Goal: Task Accomplishment & Management: Manage account settings

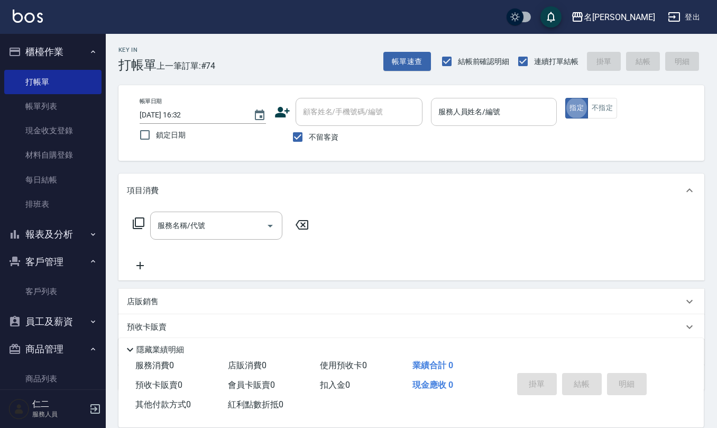
click at [455, 121] on div "服務人員姓名/編號" at bounding box center [494, 112] width 126 height 28
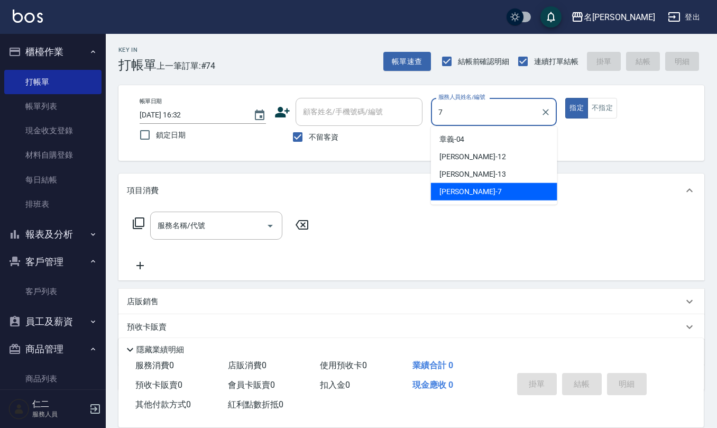
type input "[PERSON_NAME]-7"
type button "true"
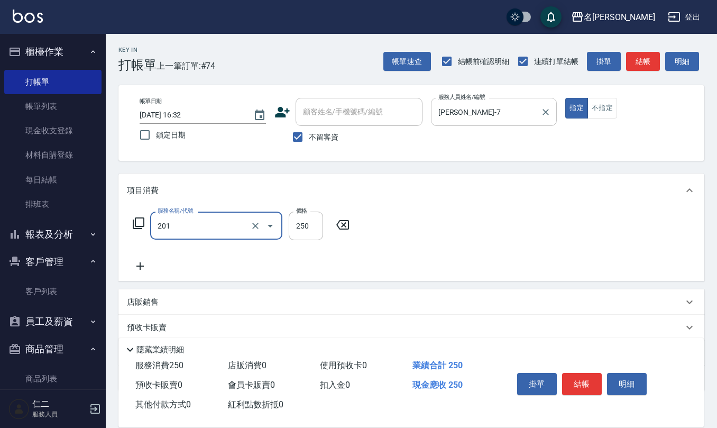
type input "洗髮(201)"
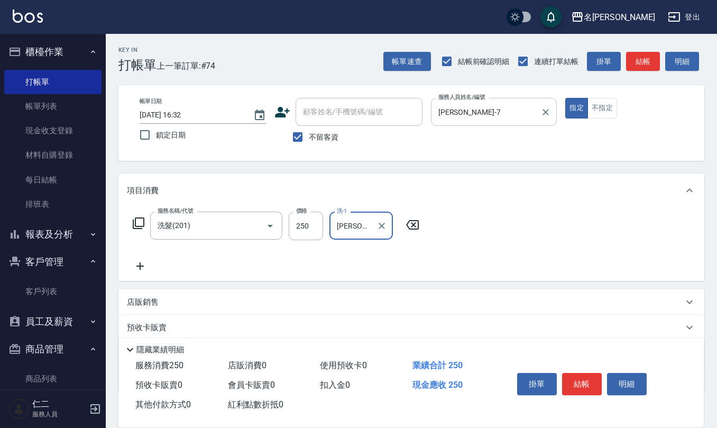
type input "[PERSON_NAME]-21"
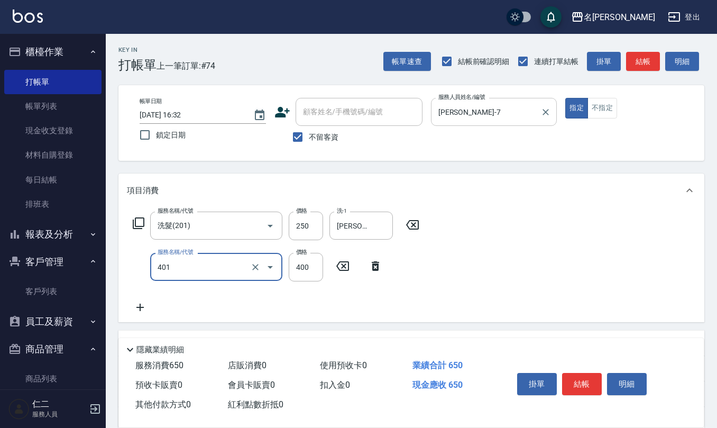
type input "剪髮(401)"
type input "300"
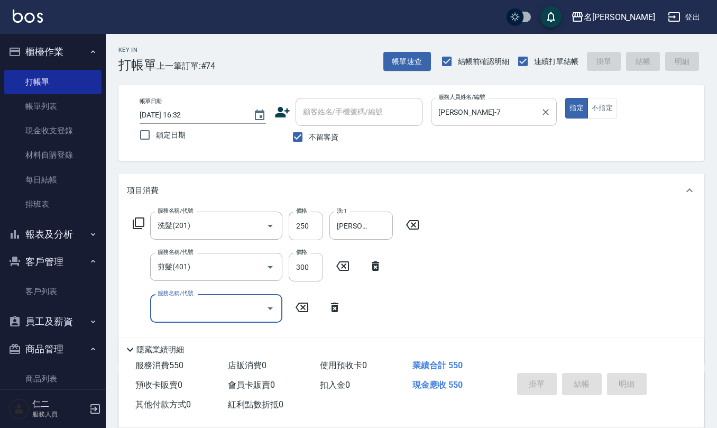
type input "[DATE] 20:06"
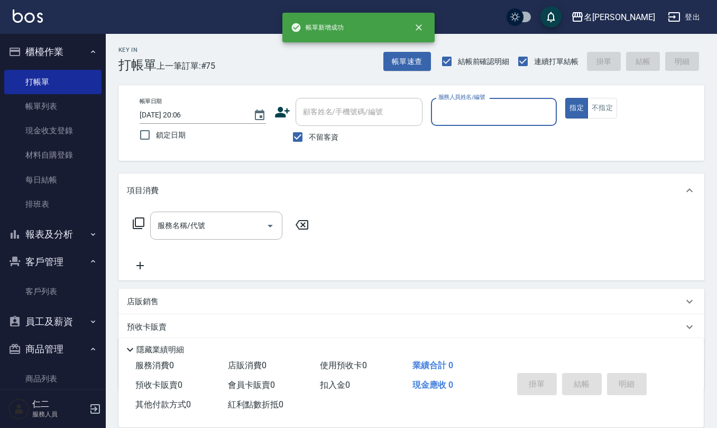
type input "7"
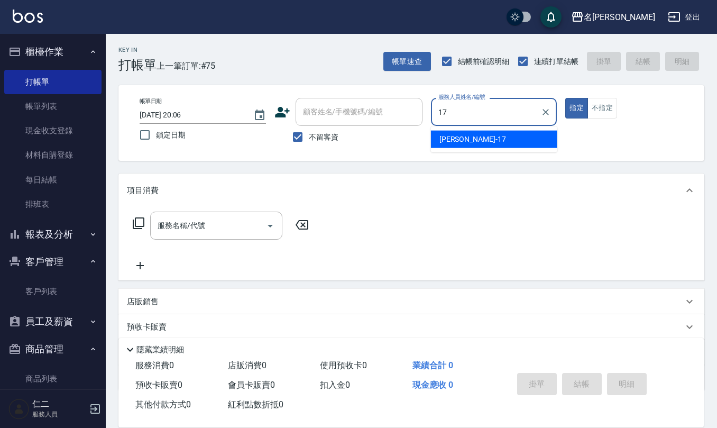
type input "[PERSON_NAME]-17"
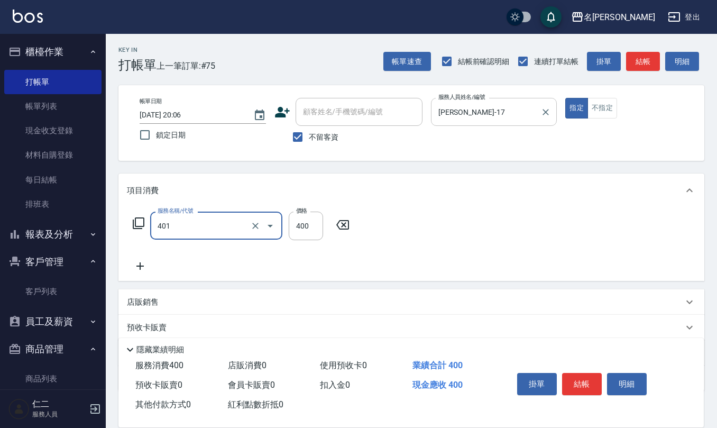
type input "剪髮(401)"
type input "450"
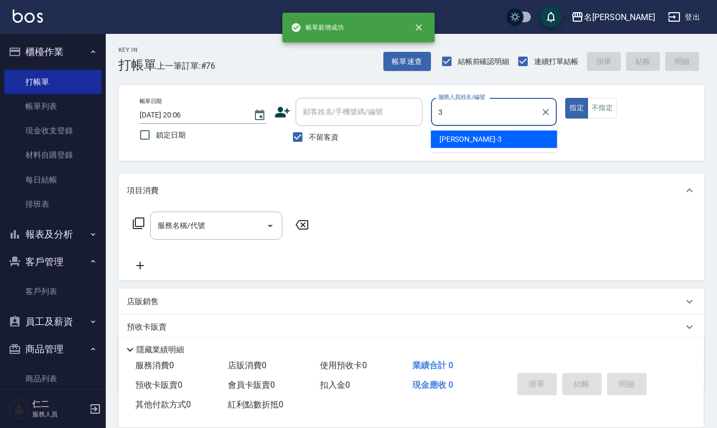
type input "[PERSON_NAME]-3"
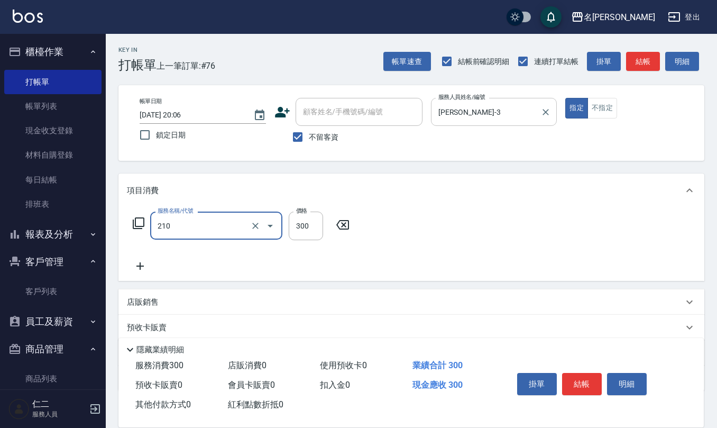
type input "[PERSON_NAME]洗髮精(210)"
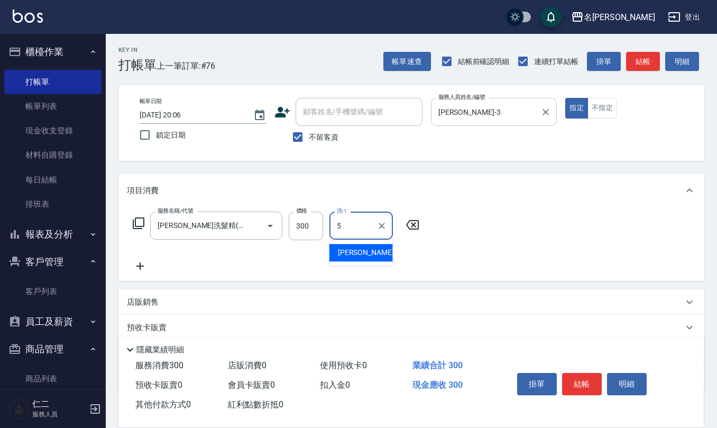
type input "[PERSON_NAME]5"
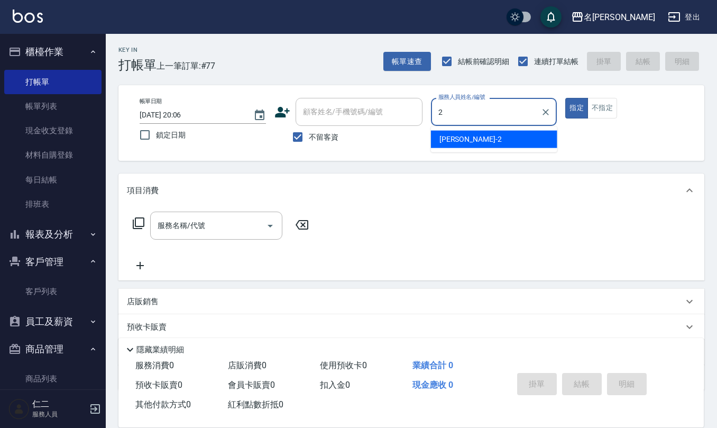
type input "[PERSON_NAME]-2"
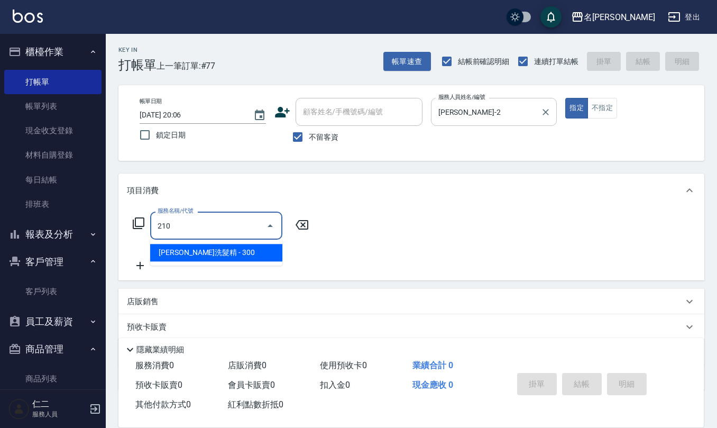
type input "[PERSON_NAME]洗髮精(210)"
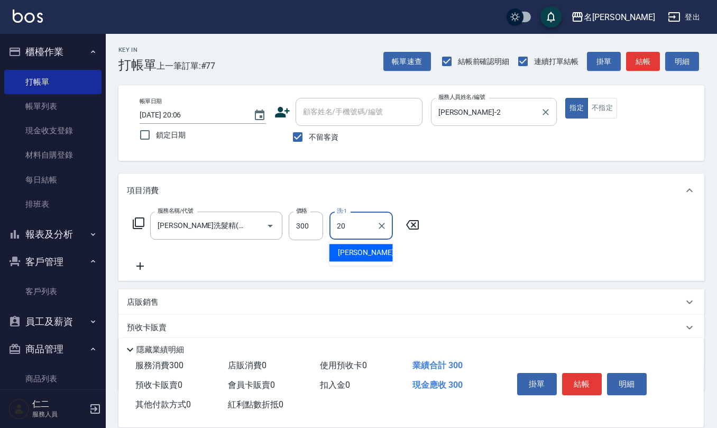
type input "[PERSON_NAME]-20"
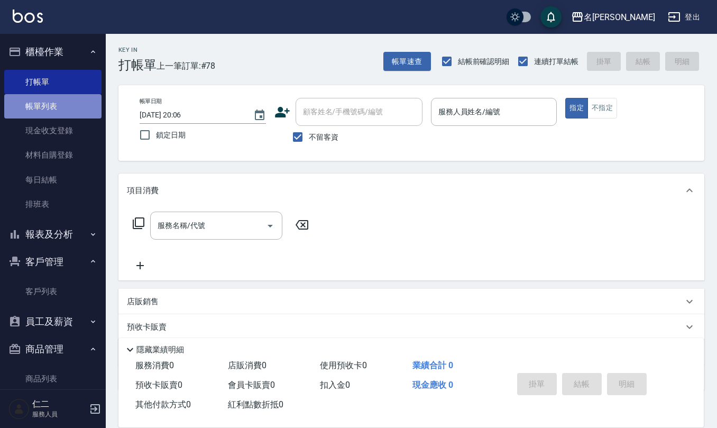
click at [57, 115] on link "帳單列表" at bounding box center [52, 106] width 97 height 24
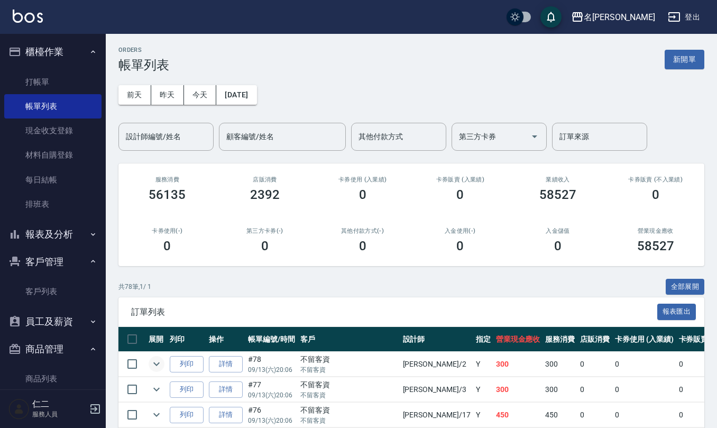
click at [150, 368] on icon "expand row" at bounding box center [156, 363] width 13 height 13
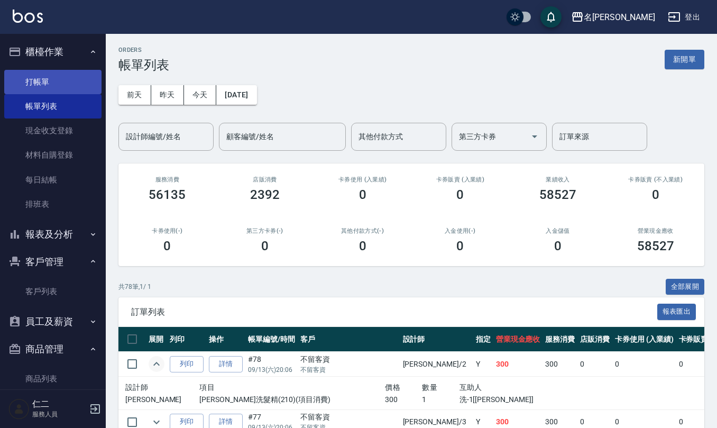
click at [62, 81] on link "打帳單" at bounding box center [52, 82] width 97 height 24
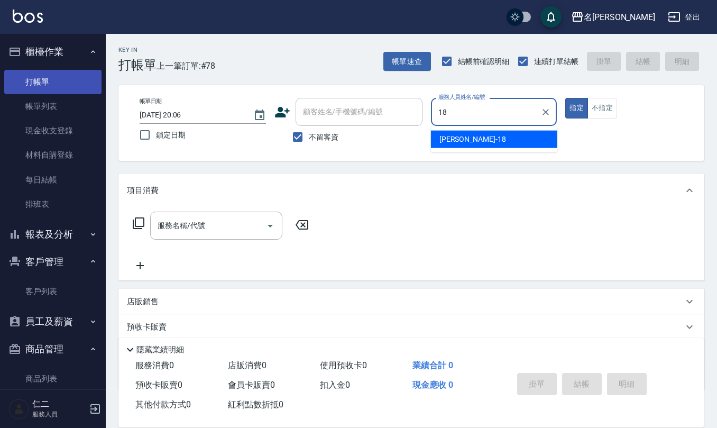
type input "[PERSON_NAME]-18"
type button "true"
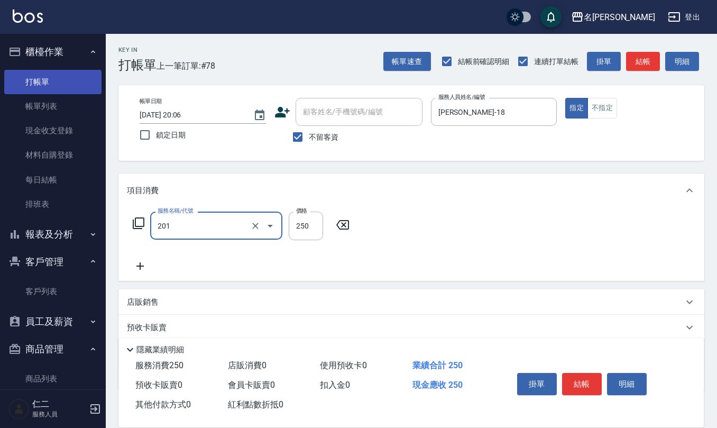
type input "洗髮(201)"
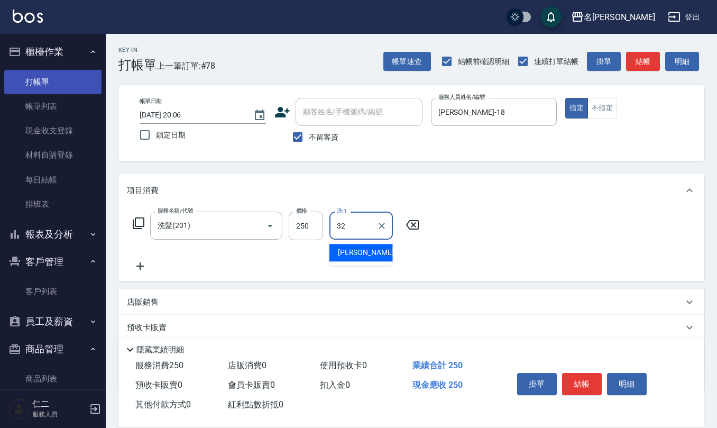
type input "[PERSON_NAME]-32"
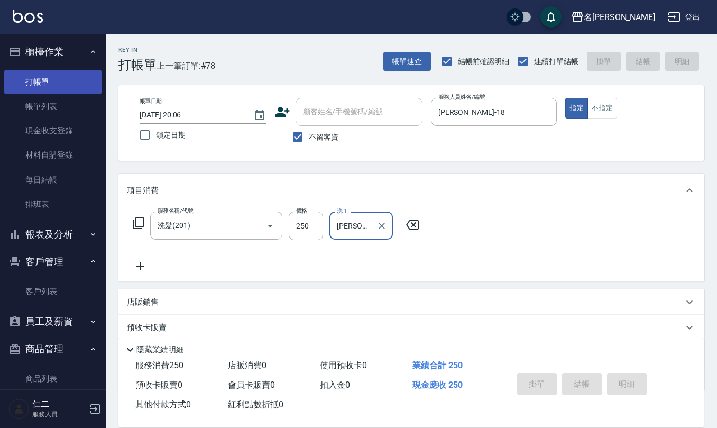
type input "[DATE] 20:07"
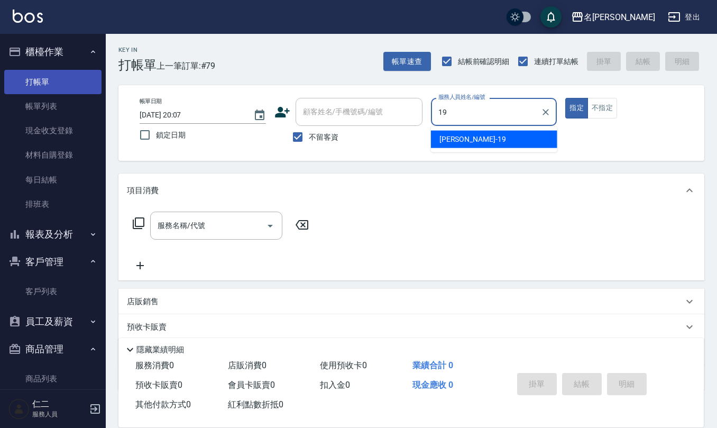
type input "[PERSON_NAME]-19"
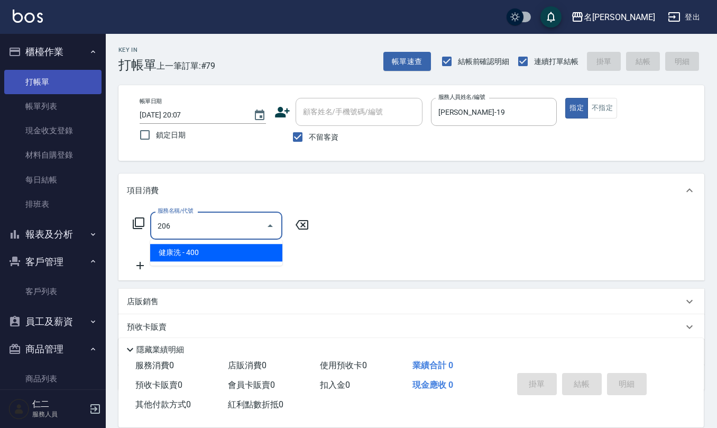
type input "健康洗(206)"
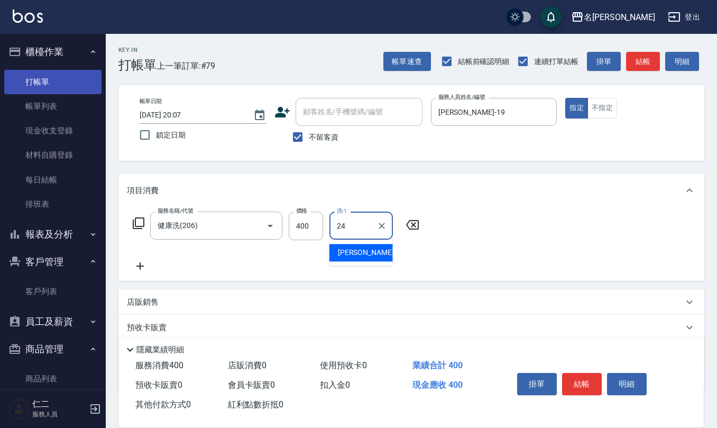
type input "[PERSON_NAME]-24"
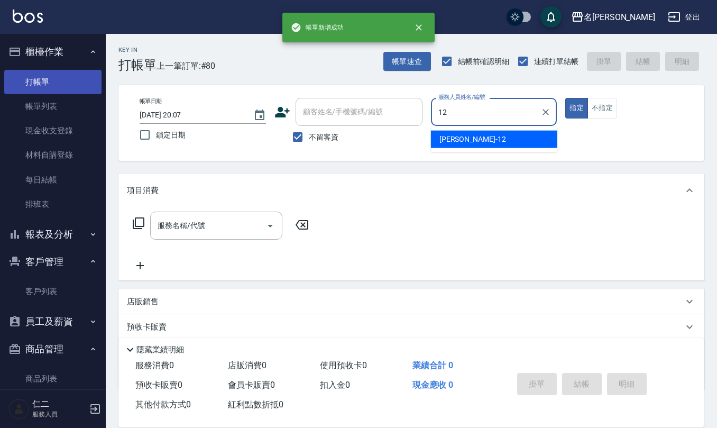
type input "[PERSON_NAME]-12"
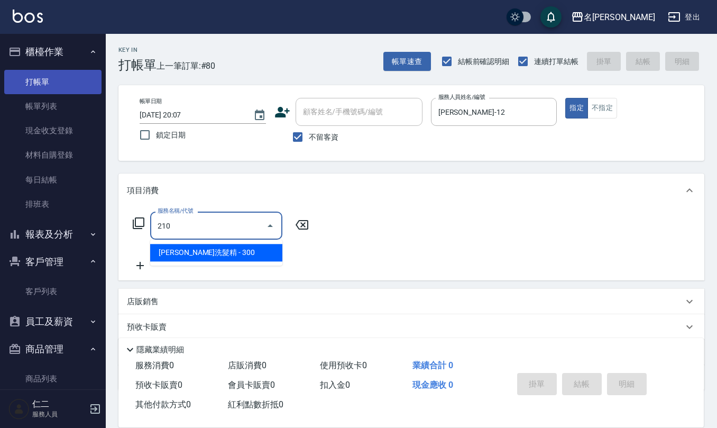
type input "[PERSON_NAME]洗髮精(210)"
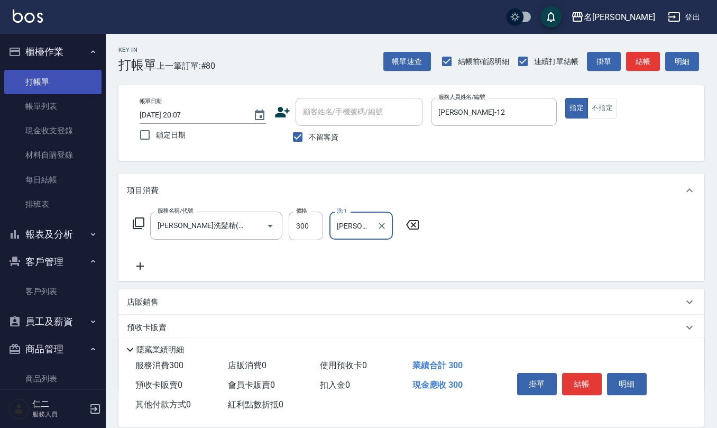
type input "[PERSON_NAME]-21"
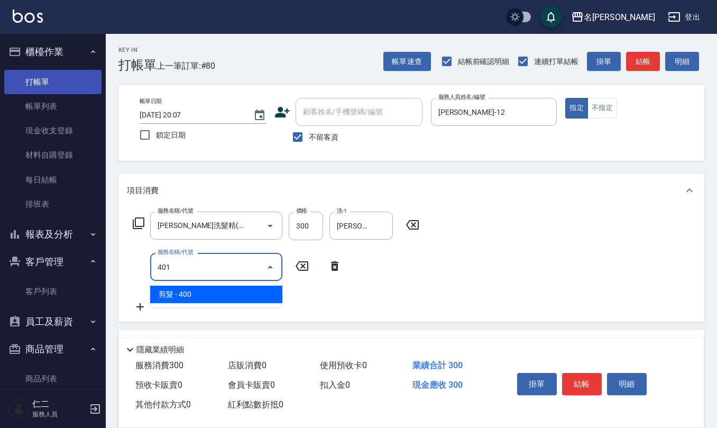
type input "剪髮(401)"
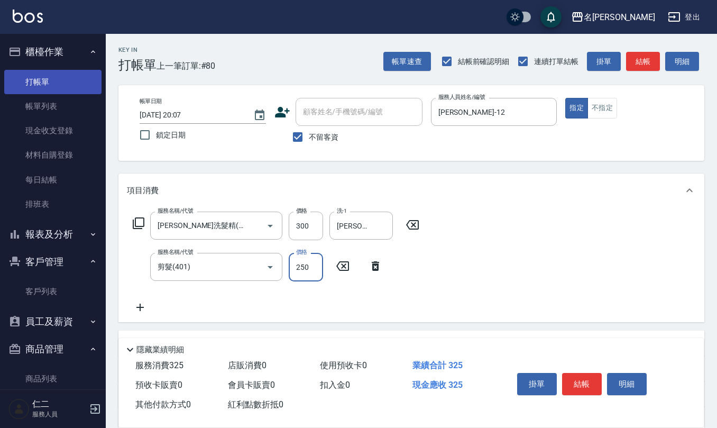
type input "250"
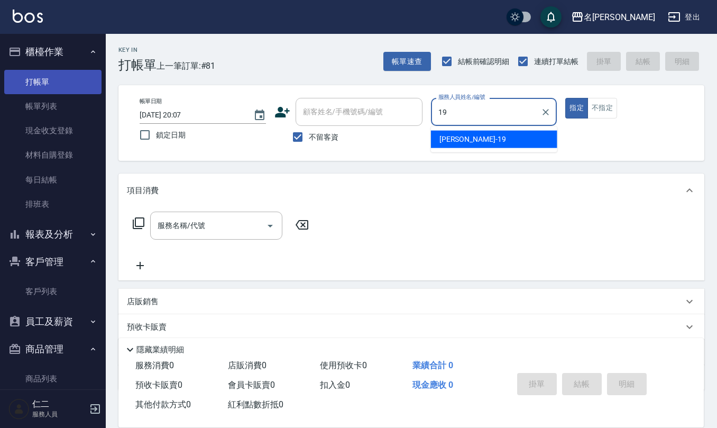
type input "[PERSON_NAME]-19"
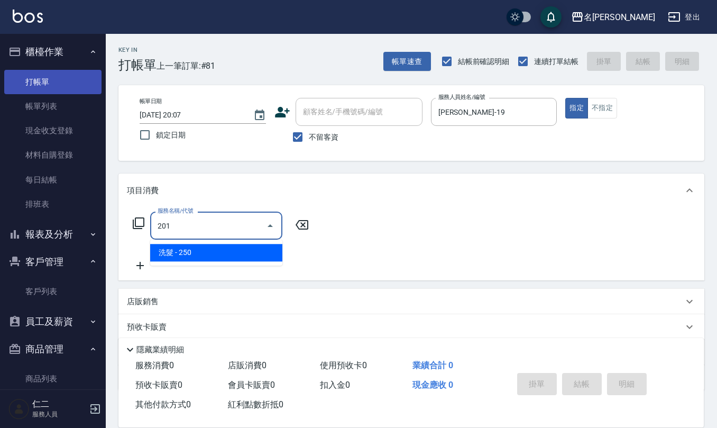
type input "洗髮(201)"
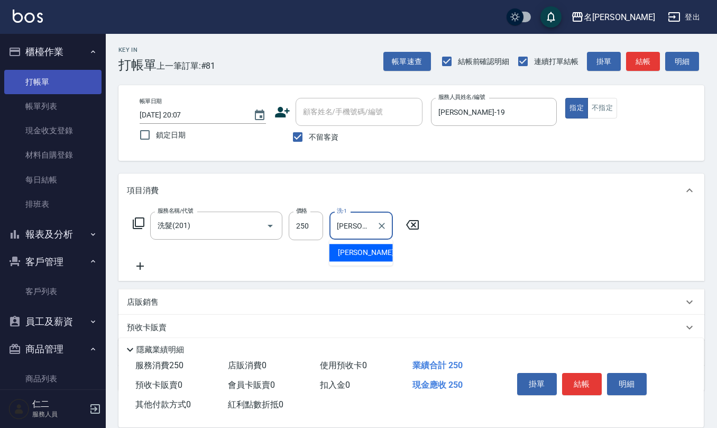
type input "[PERSON_NAME]-21"
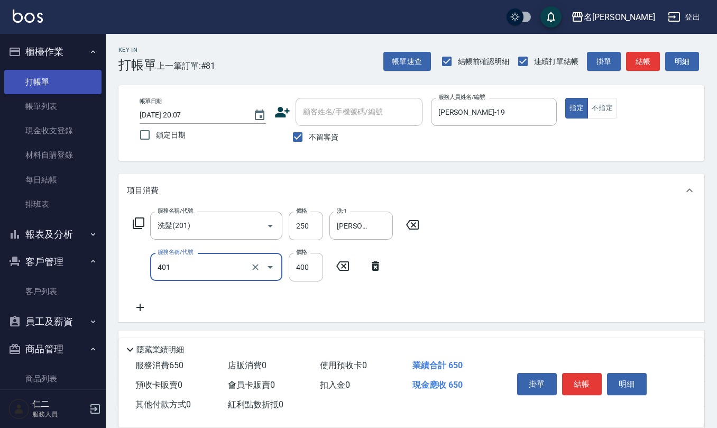
type input "剪髮(401)"
type input "500"
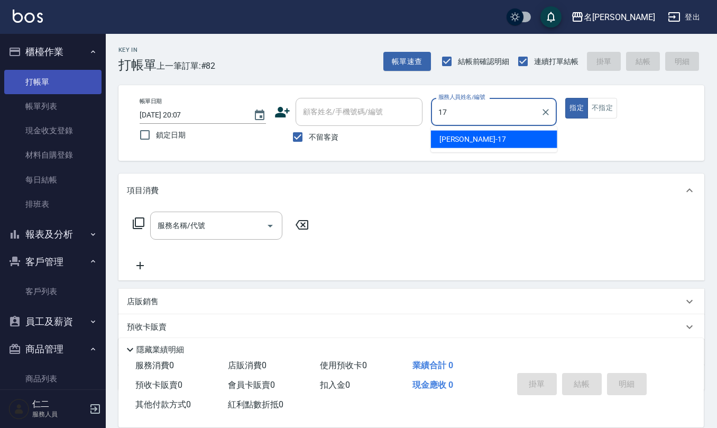
type input "[PERSON_NAME]-17"
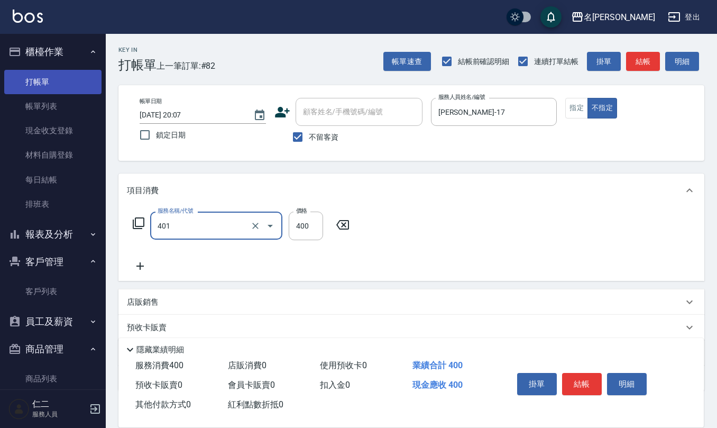
type input "剪髮(401)"
type input "150"
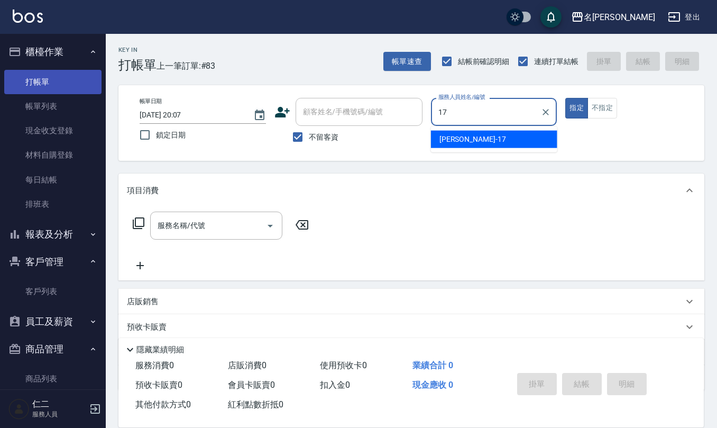
type input "[PERSON_NAME]-17"
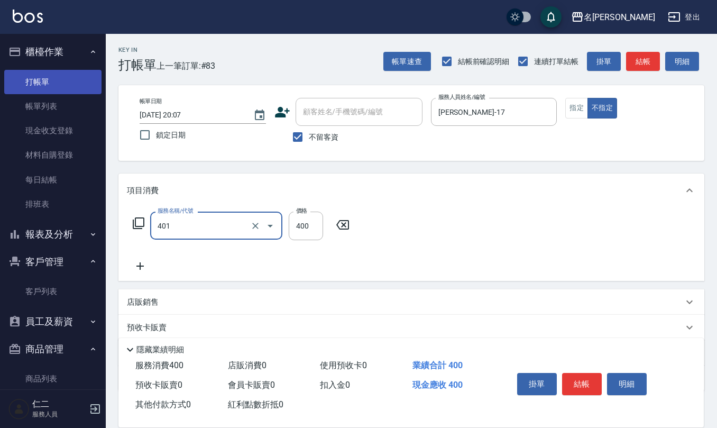
type input "剪髮(401)"
type input "200"
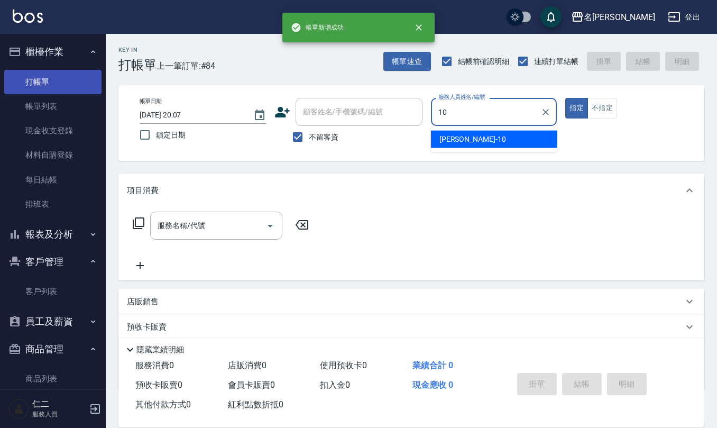
type input "[PERSON_NAME]-10"
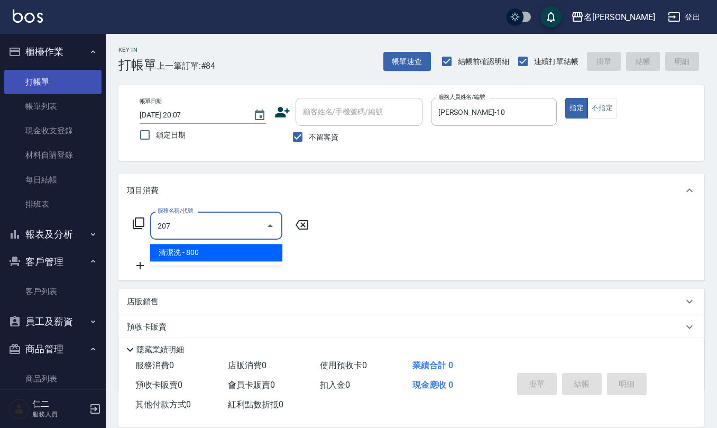
type input "清潔洗(207)"
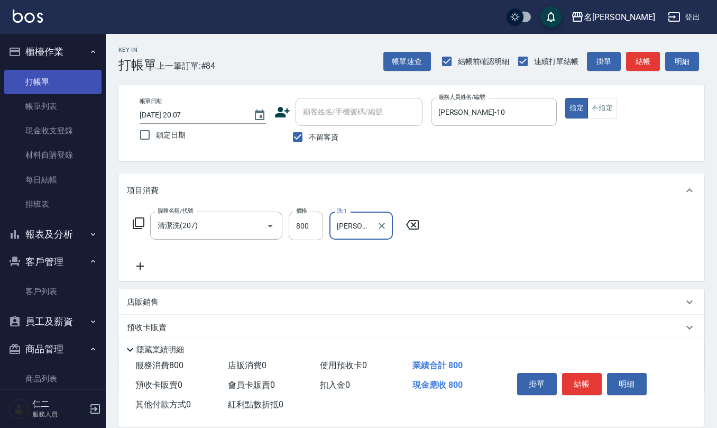
type input "[PERSON_NAME]-32"
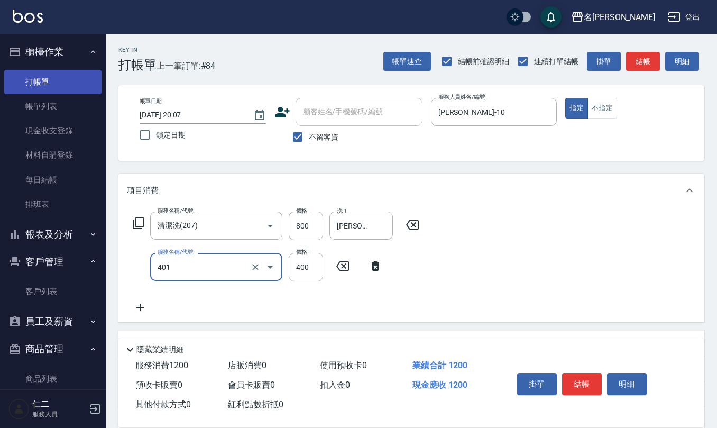
type input "剪髮(401)"
type input "405"
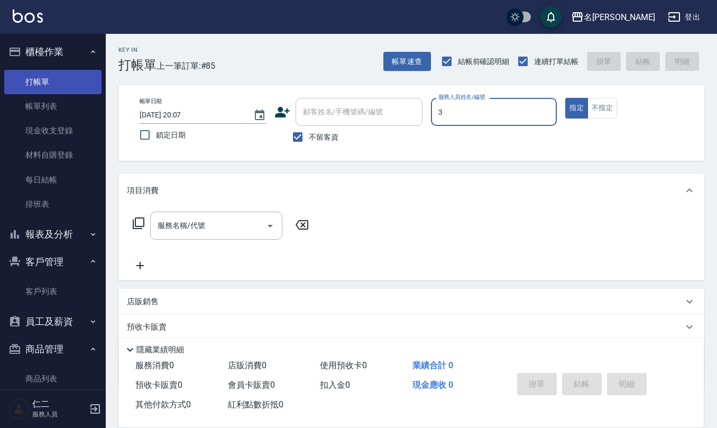
type input "[PERSON_NAME]-3"
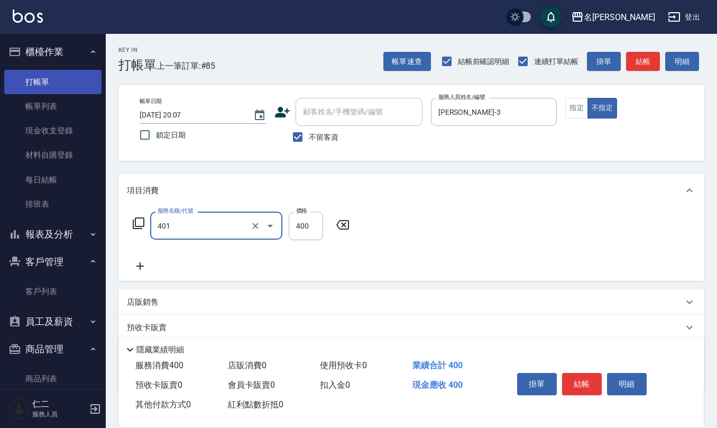
type input "剪髮(401)"
type input "200"
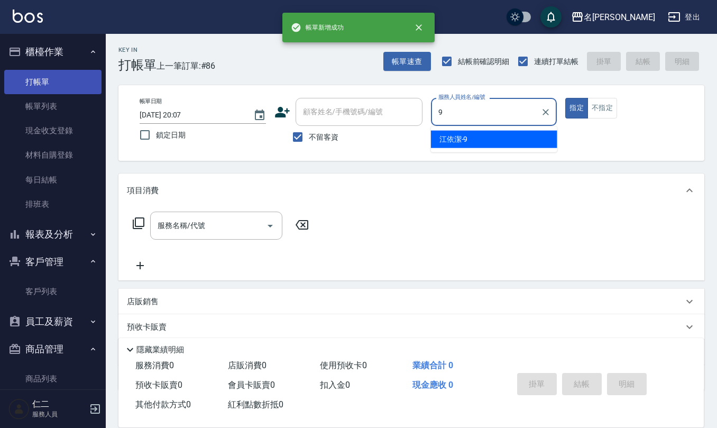
type input "[PERSON_NAME]-9"
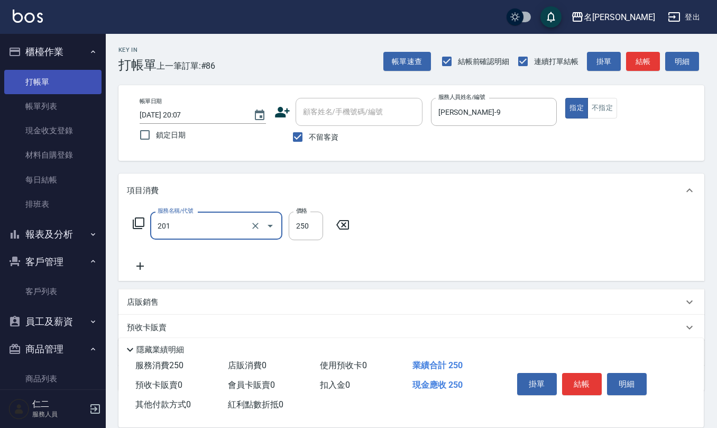
type input "洗髮(201)"
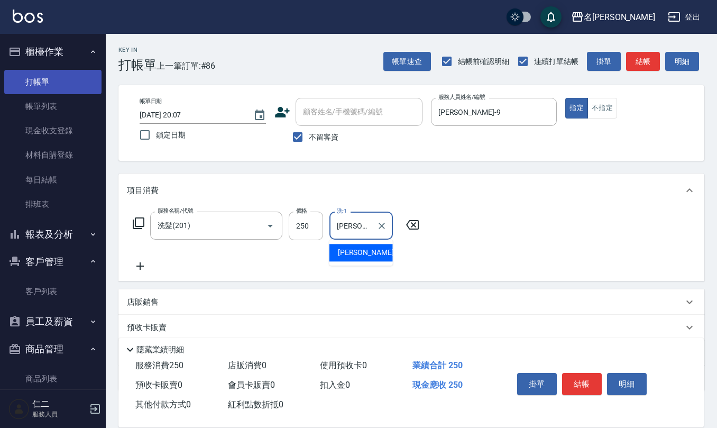
type input "[PERSON_NAME]5"
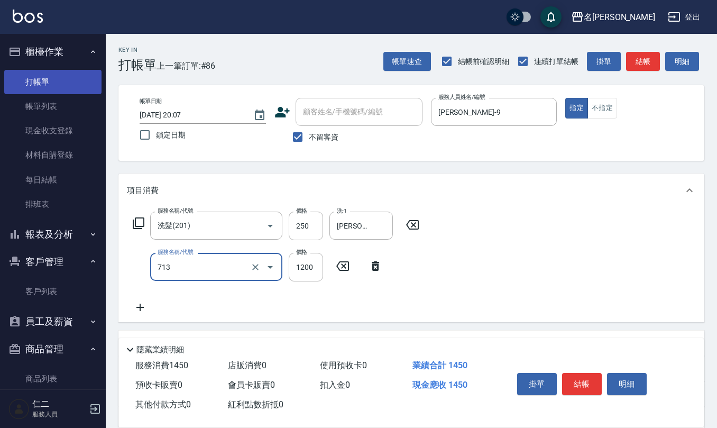
type input "水樣結構式1200(713)"
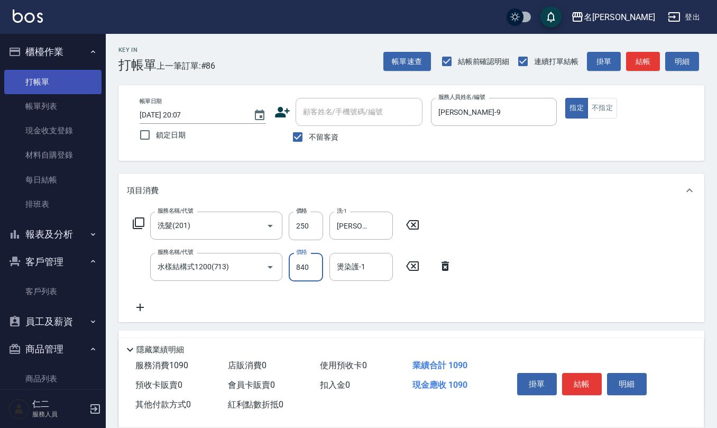
type input "840"
type input "[PERSON_NAME]5"
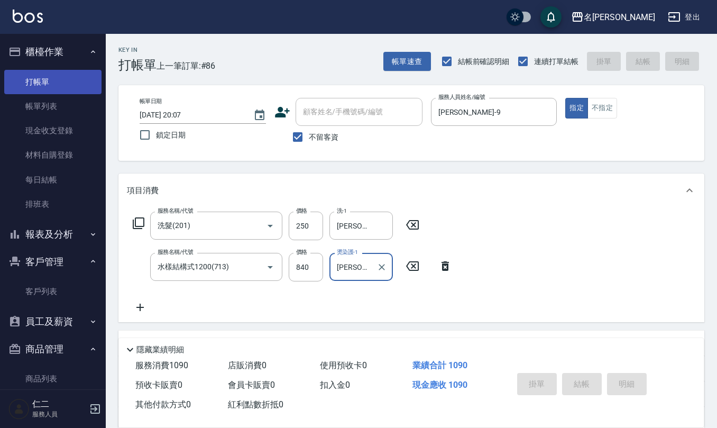
type input "[DATE] 20:08"
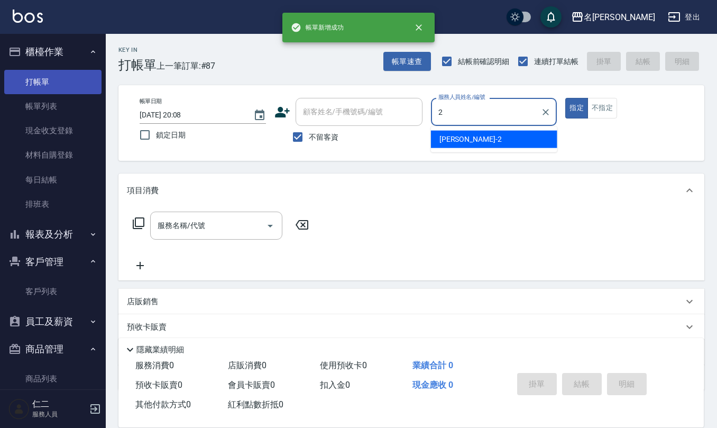
type input "[PERSON_NAME]-2"
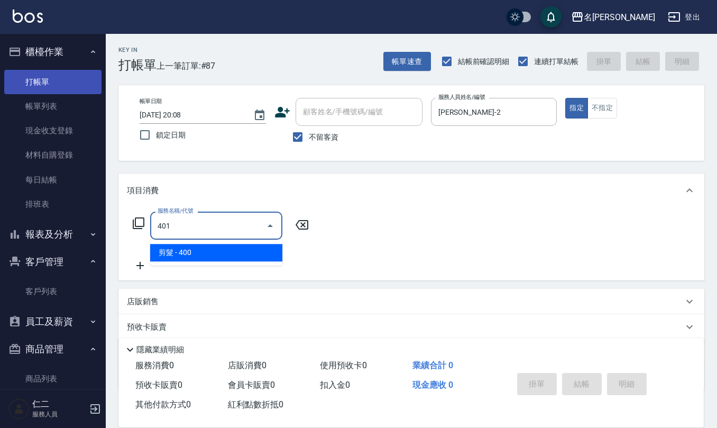
type input "剪髮(401)"
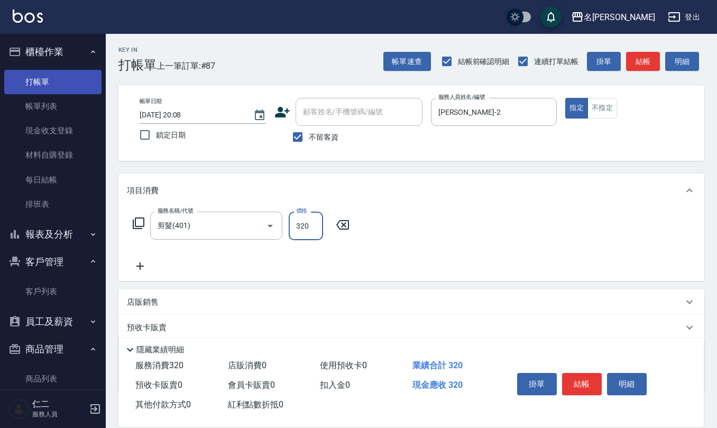
type input "320"
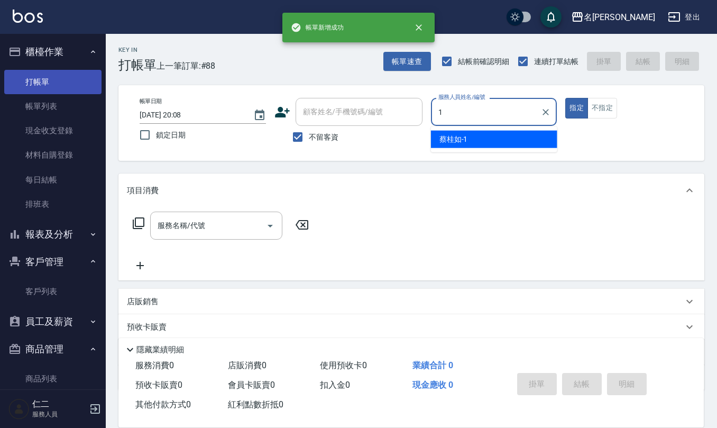
type input "[PERSON_NAME]1"
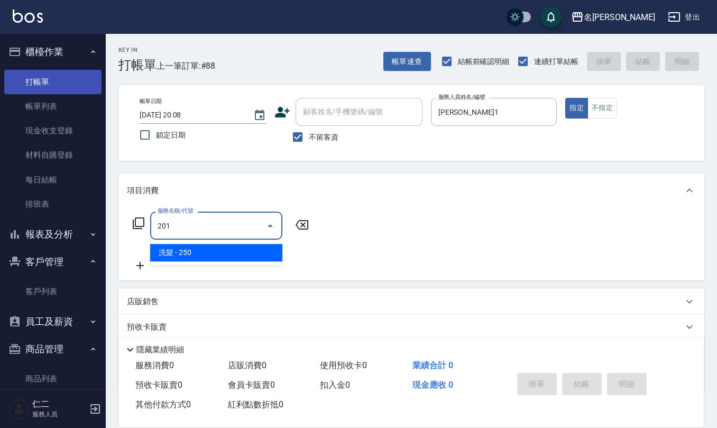
type input "洗髮(201)"
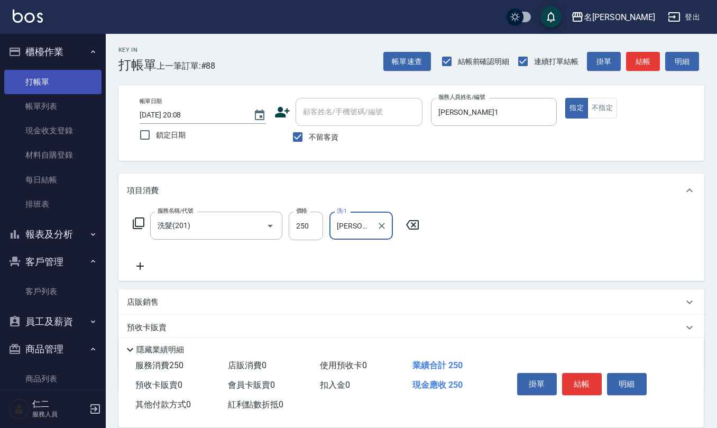
type input "[PERSON_NAME]1"
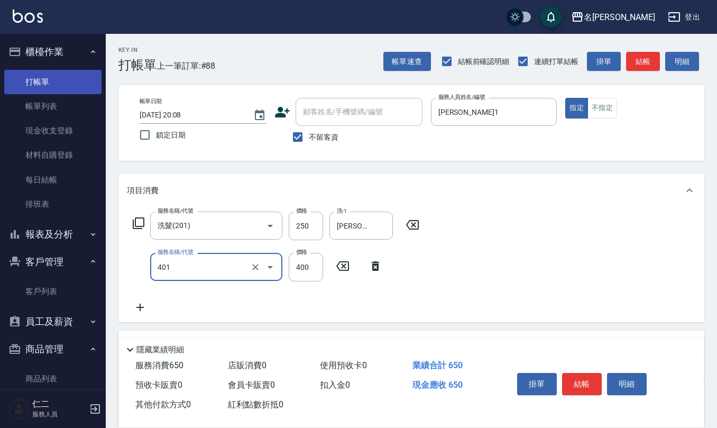
type input "剪髮(401)"
type input "405"
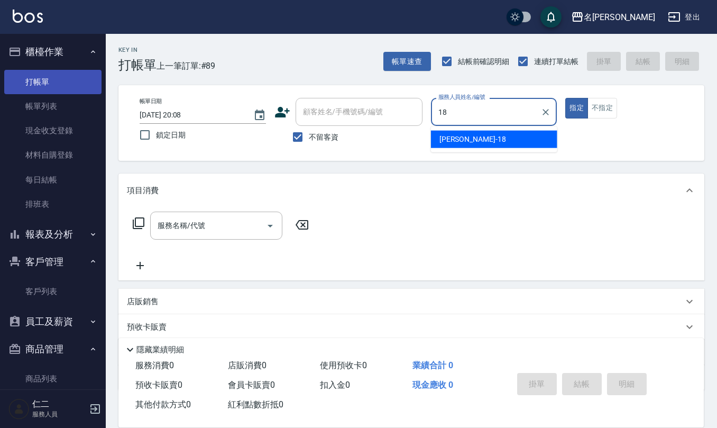
type input "[PERSON_NAME]-18"
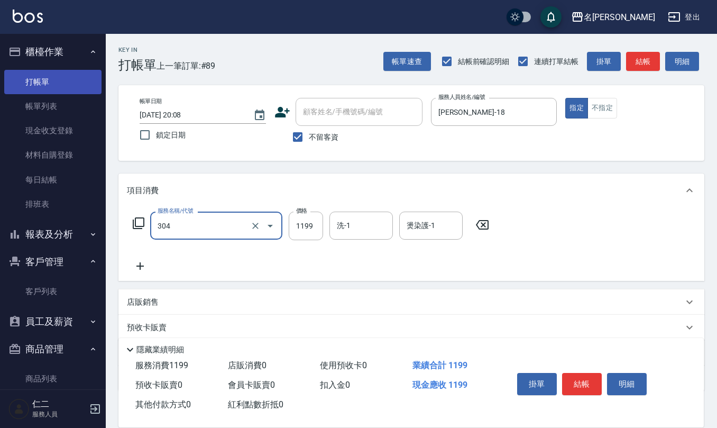
type input "離子燙(特價)(304)"
type input "1299"
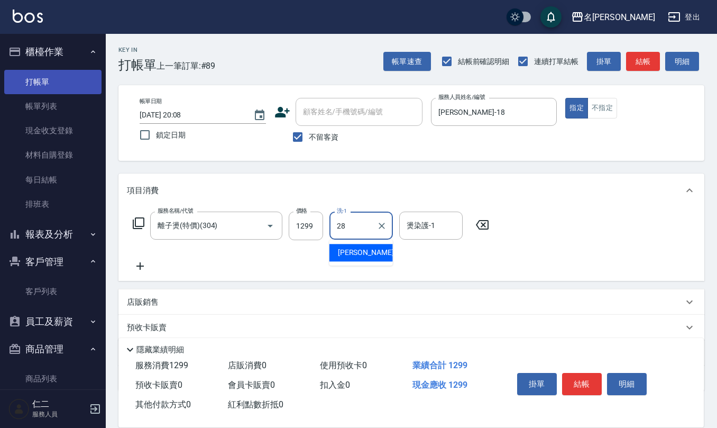
type input "[PERSON_NAME]-28"
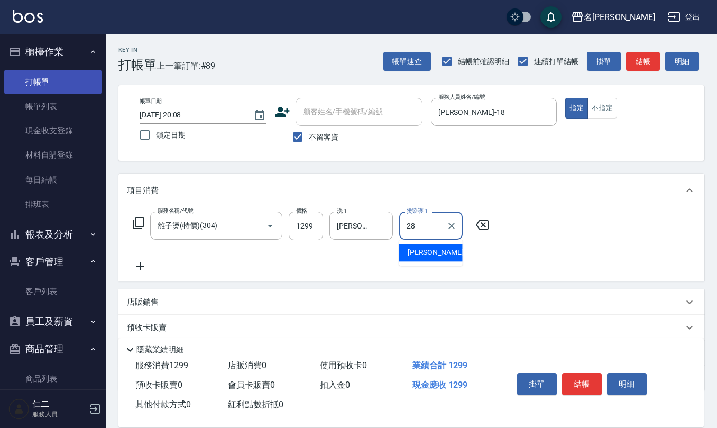
type input "[PERSON_NAME]-28"
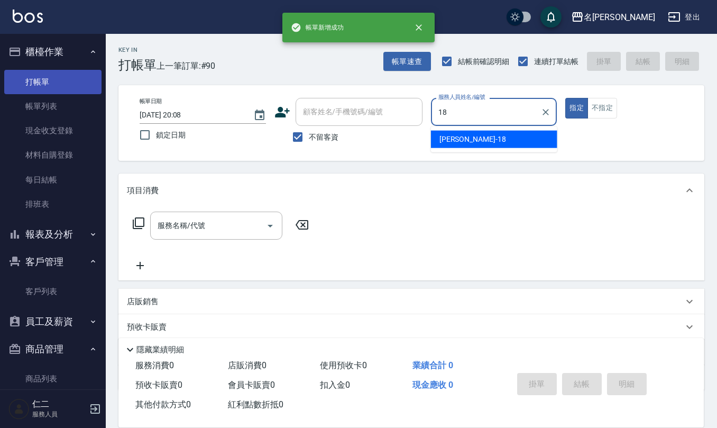
type input "[PERSON_NAME]-18"
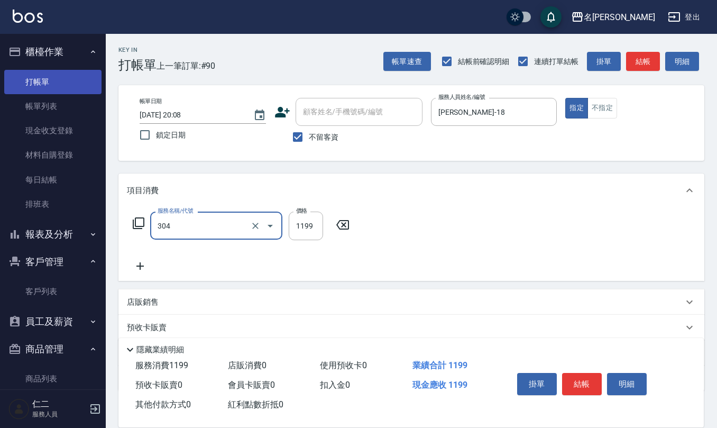
type input "離子燙(特價)(304)"
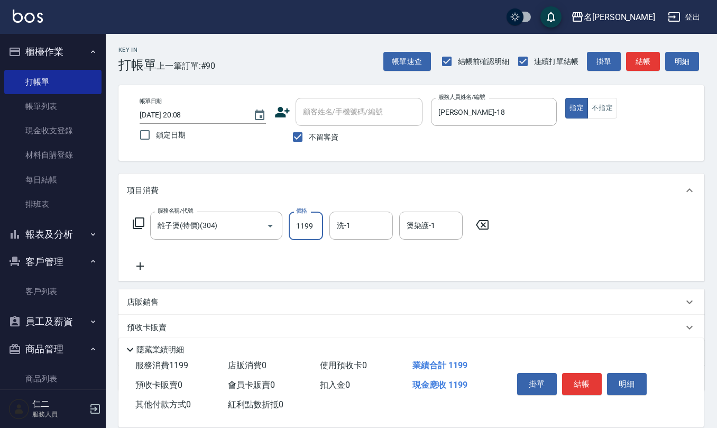
click at [319, 232] on input "1199" at bounding box center [306, 225] width 34 height 29
type input "1299"
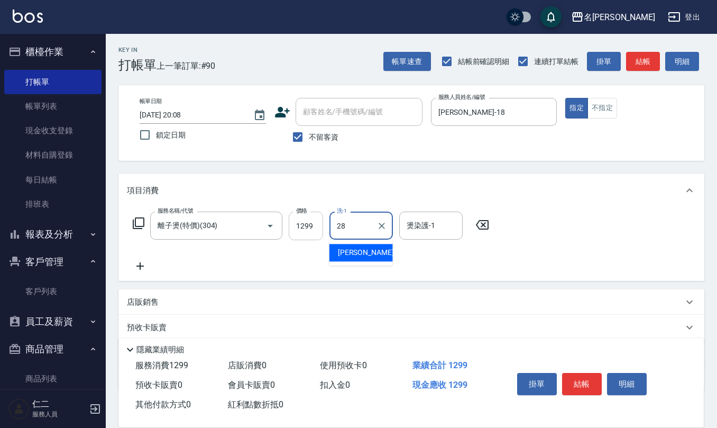
type input "[PERSON_NAME]-28"
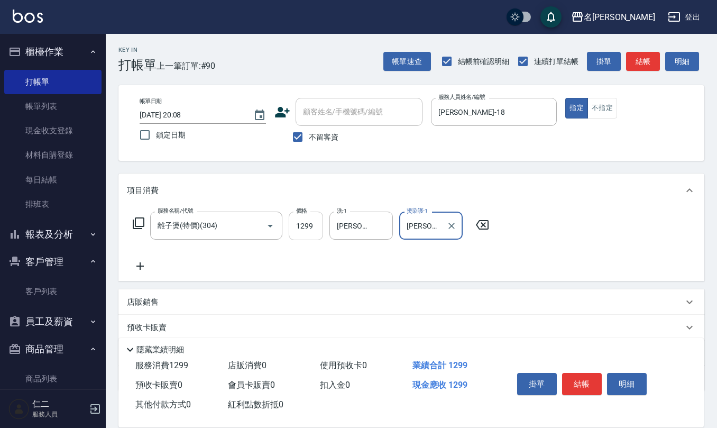
type input "[PERSON_NAME]-28"
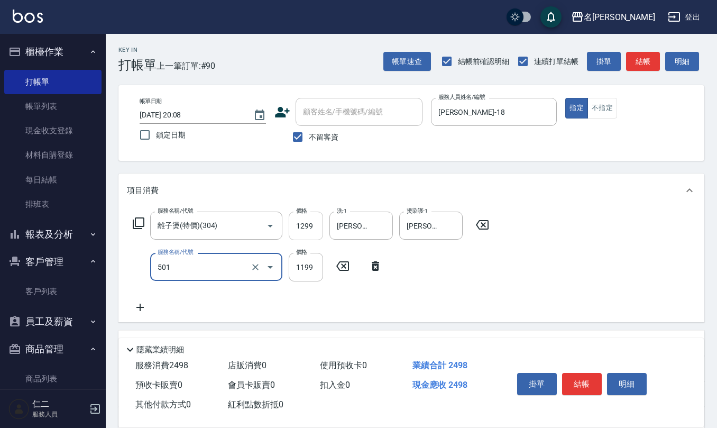
type input "染髮(501)"
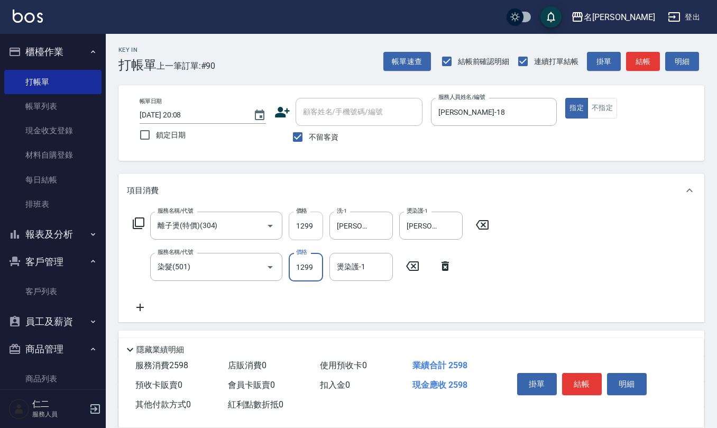
type input "1299"
type input "[PERSON_NAME]-28"
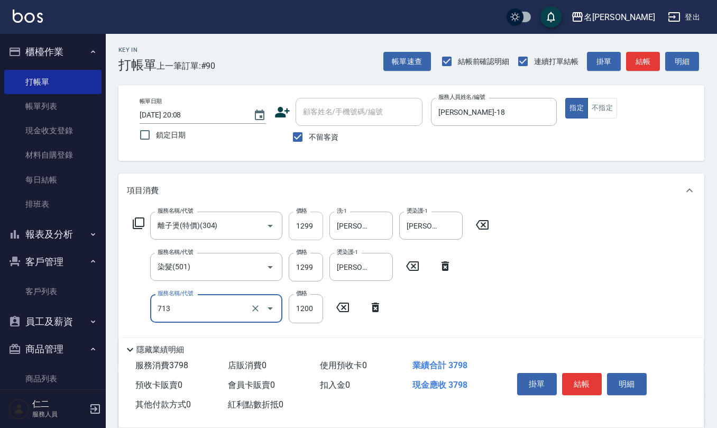
type input "水樣結構式1200(713)"
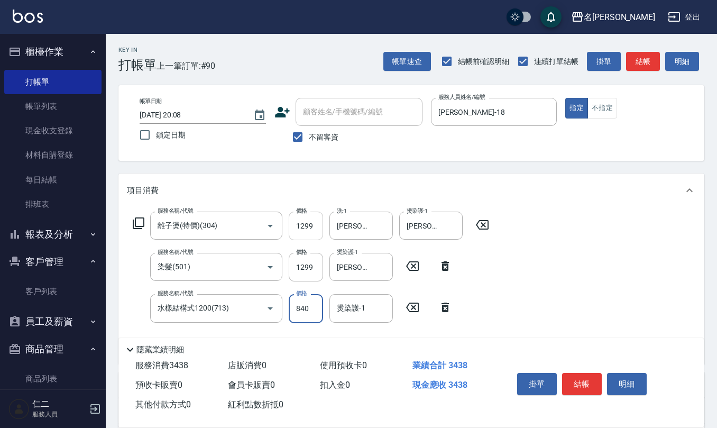
type input "840"
type input "[PERSON_NAME]-28"
click at [299, 134] on input "不留客資" at bounding box center [298, 137] width 22 height 22
checkbox input "false"
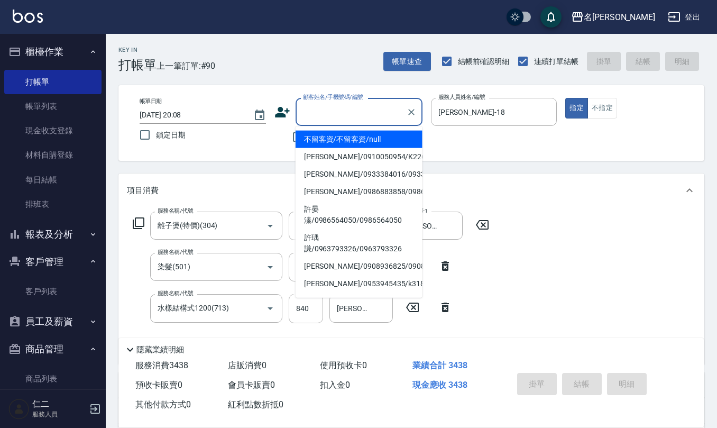
click at [316, 113] on input "顧客姓名/手機號碼/編號" at bounding box center [350, 112] width 101 height 19
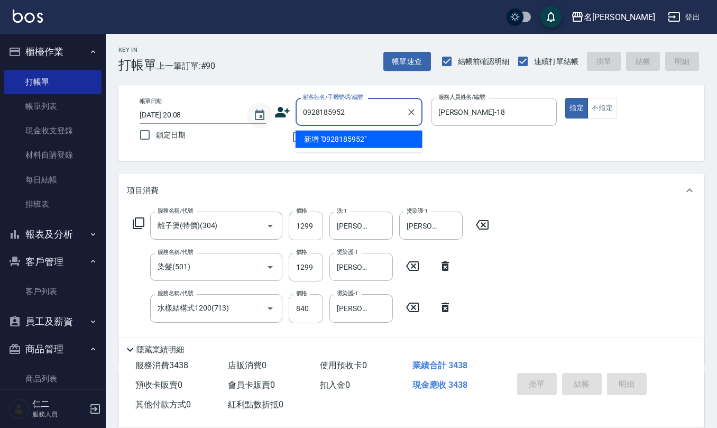
drag, startPoint x: 348, startPoint y: 112, endPoint x: 269, endPoint y: 110, distance: 79.3
click at [240, 118] on div "帳單日期 [DATE] 20:08 鎖定日期 顧客姓名/手機號碼/編號 0928185952 顧客姓名/手機號碼/編號 不留客資 服務人員姓名/編號 [PER…" at bounding box center [411, 123] width 560 height 50
type input "0928185952"
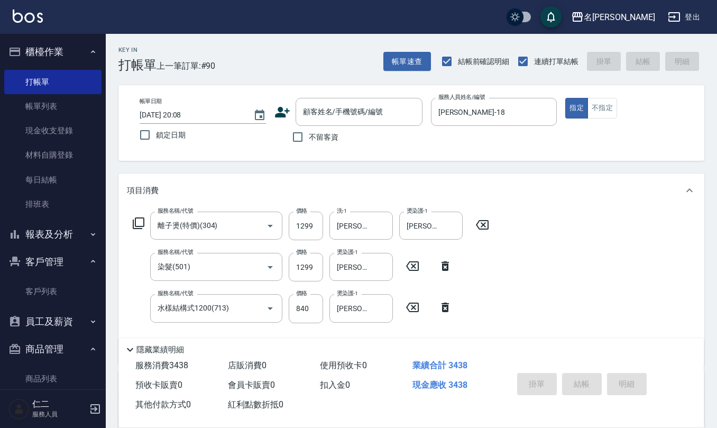
click at [282, 115] on icon at bounding box center [282, 112] width 15 height 11
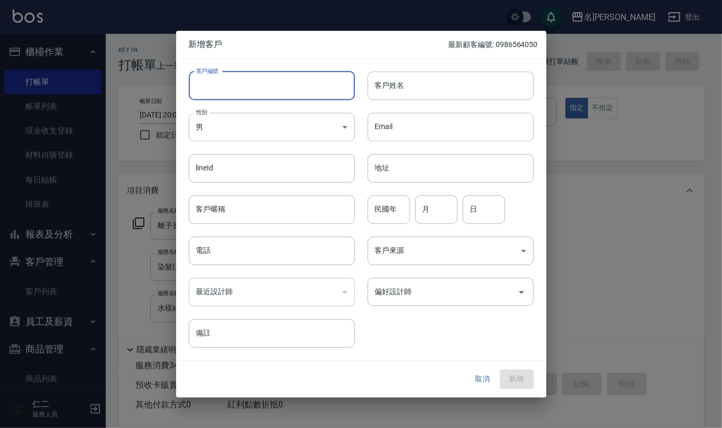
click at [282, 89] on input "客戶編號" at bounding box center [272, 85] width 166 height 29
paste input "0928185952"
type input "0928185952"
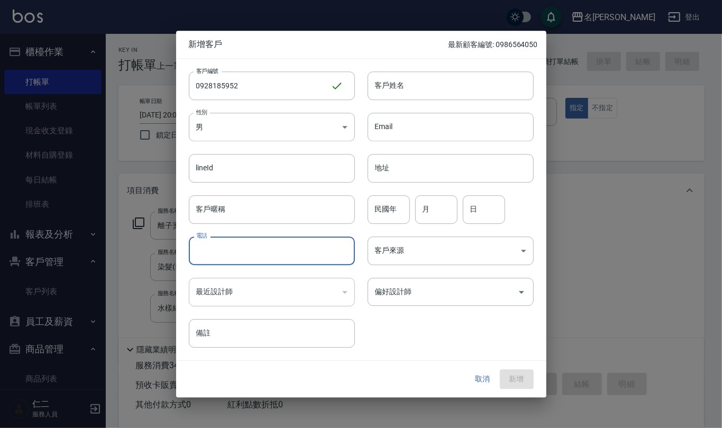
click at [257, 250] on input "電話" at bounding box center [272, 250] width 166 height 29
paste input "0928185952"
type input "0928185952"
click at [279, 127] on body "名留仁二 登出 櫃檯作業 打帳單 帳單列表 現金收支登錄 材料自購登錄 每日結帳 排班表 報表及分析 報表目錄 店家區間累計表 店家日報表 互助日報表 互助月…" at bounding box center [361, 299] width 722 height 598
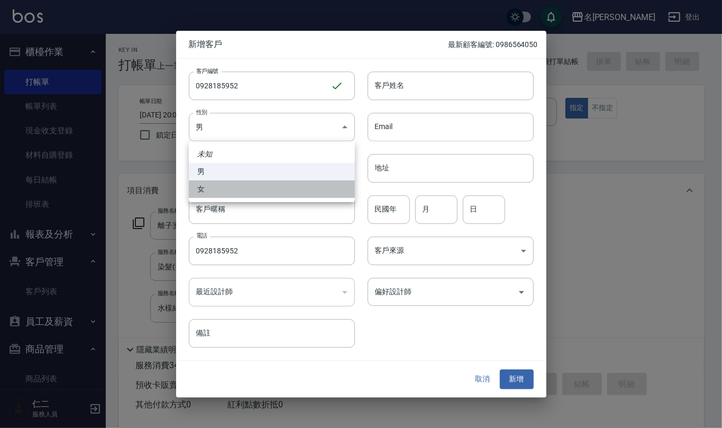
click at [257, 184] on li "女" at bounding box center [272, 188] width 166 height 17
type input "[DEMOGRAPHIC_DATA]"
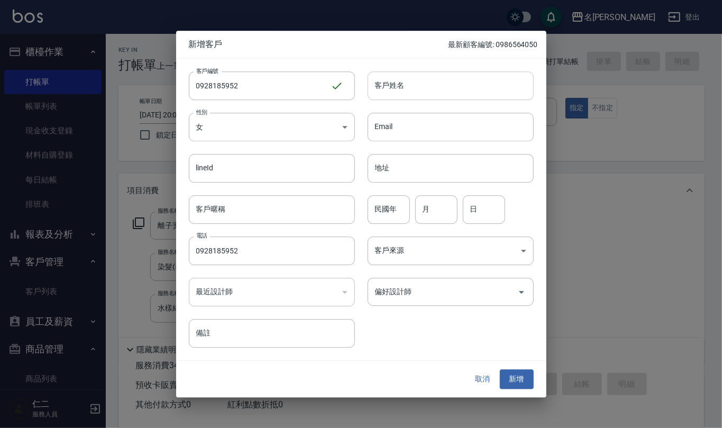
click at [386, 91] on input "客戶姓名" at bounding box center [450, 85] width 166 height 29
type input "[PERSON_NAME]"
click at [385, 209] on input "民國年" at bounding box center [388, 209] width 42 height 29
type input "78"
type input "3"
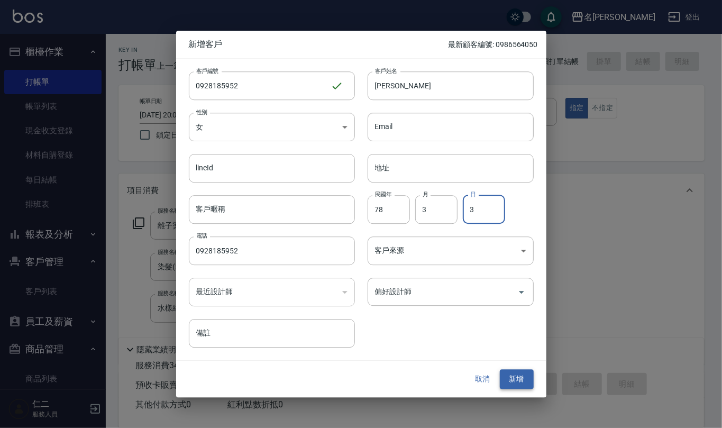
type input "3"
click at [510, 379] on button "新增" at bounding box center [517, 380] width 34 height 20
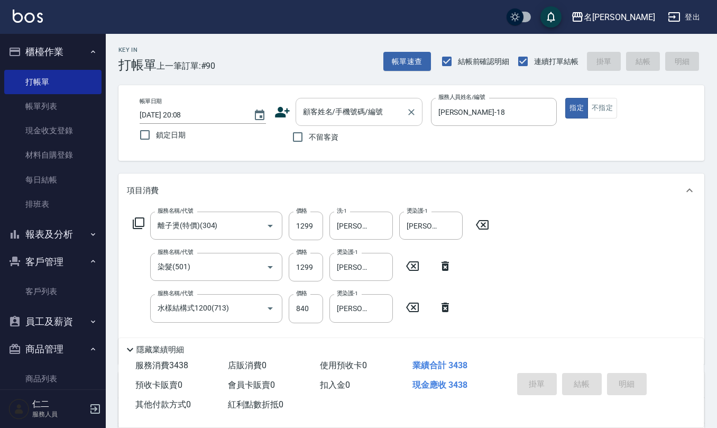
click at [354, 101] on div "顧客姓名/手機號碼/編號" at bounding box center [359, 112] width 127 height 28
paste input "0928185952"
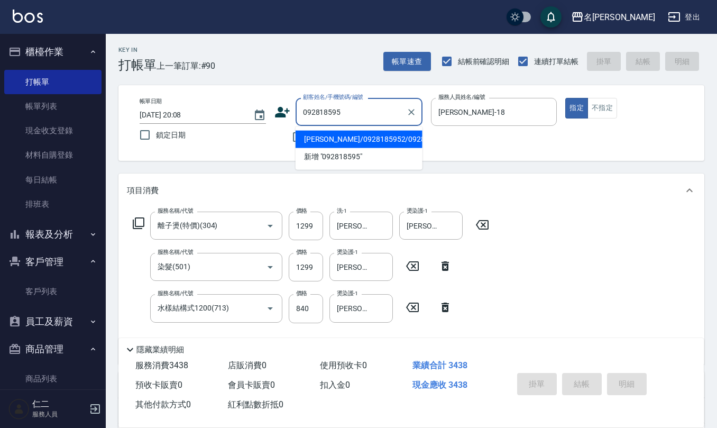
type input "[PERSON_NAME]/0928185952/0928185952"
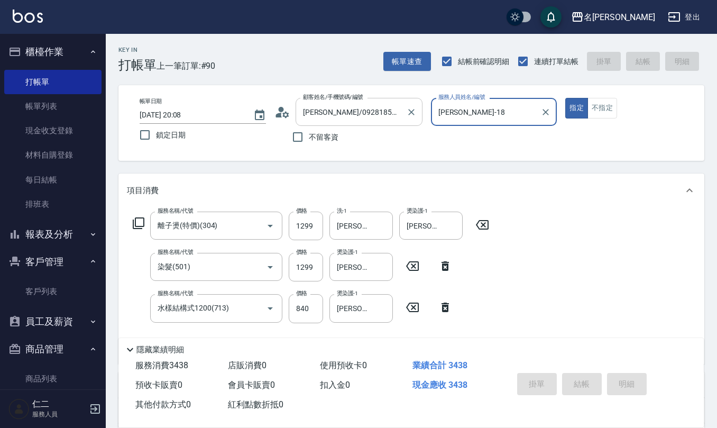
type input "[DATE] 20:09"
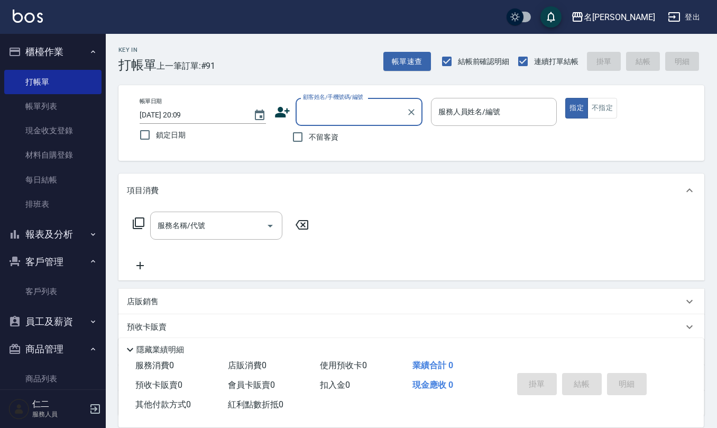
type input "2"
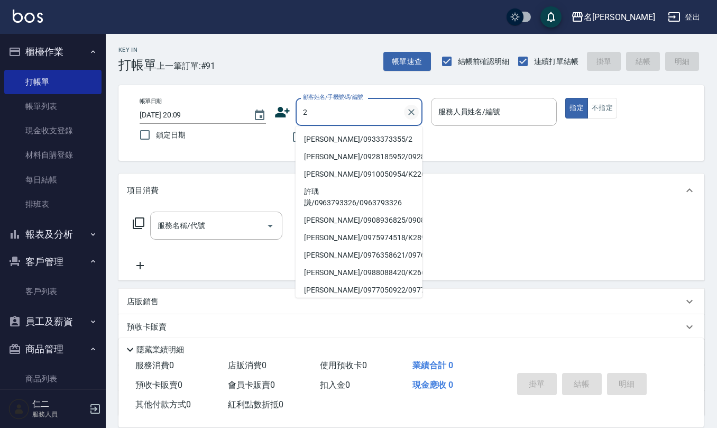
click at [411, 109] on icon "Clear" at bounding box center [411, 112] width 11 height 11
click at [280, 136] on div "不留客資" at bounding box center [348, 137] width 148 height 22
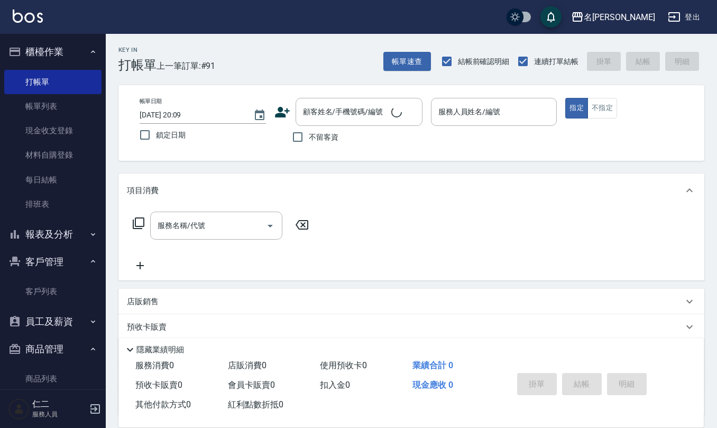
drag, startPoint x: 299, startPoint y: 136, endPoint x: 385, endPoint y: 136, distance: 86.2
click at [300, 136] on input "不留客資" at bounding box center [298, 137] width 22 height 22
checkbox input "true"
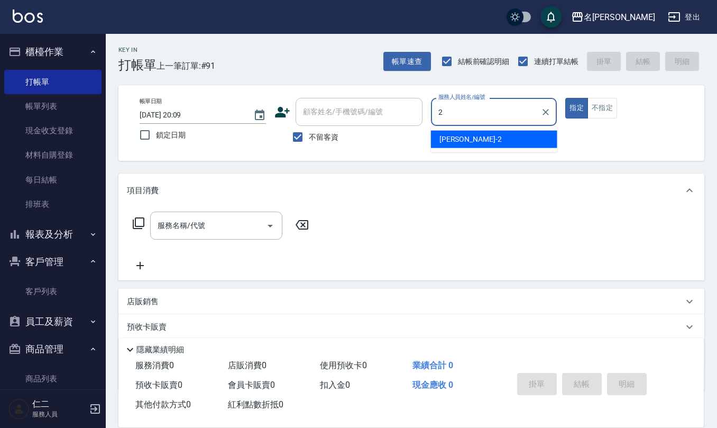
type input "[PERSON_NAME]-2"
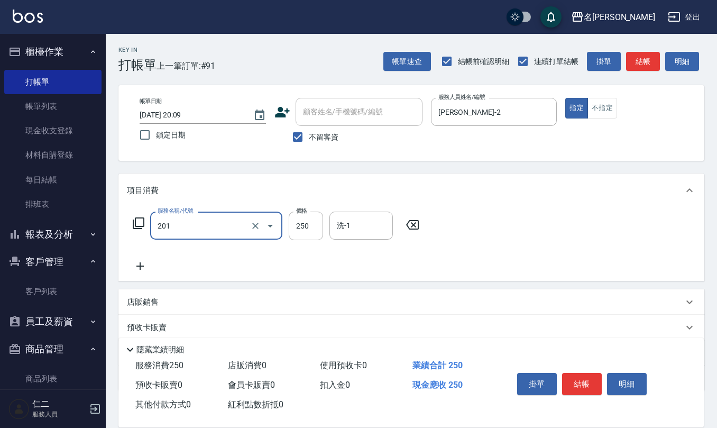
type input "洗髮(201)"
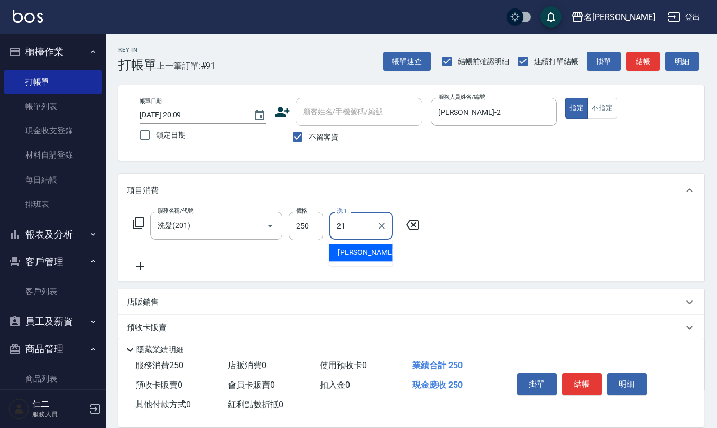
type input "[PERSON_NAME]-21"
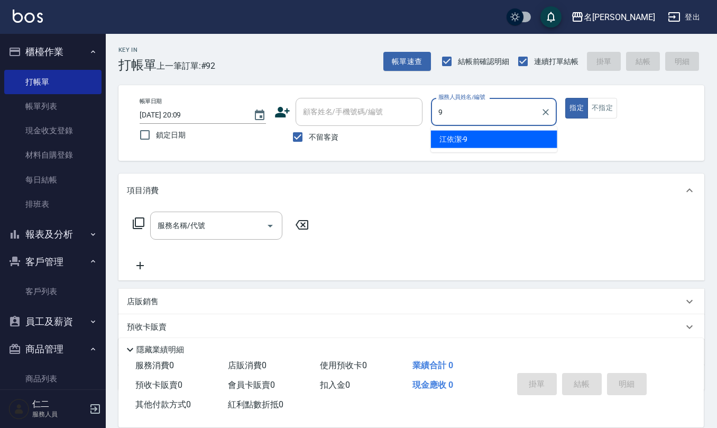
type input "[PERSON_NAME]-9"
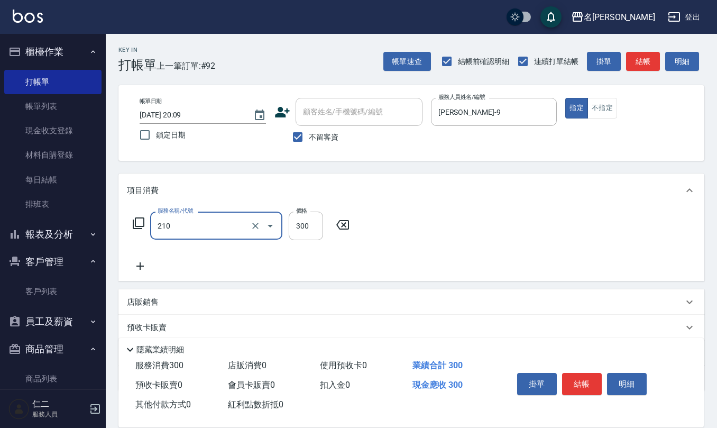
type input "[PERSON_NAME]洗髮精(210)"
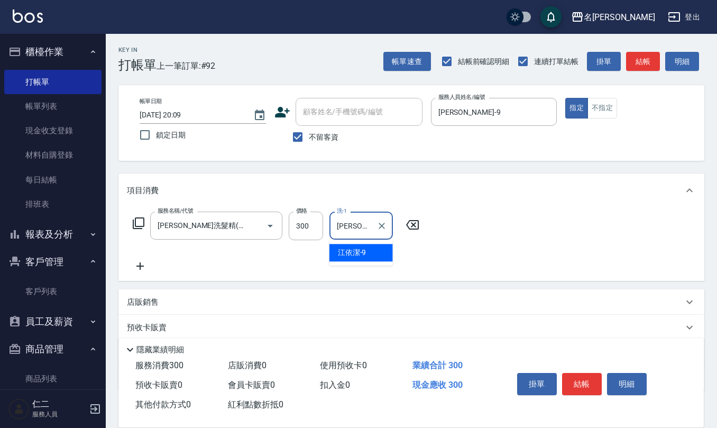
type input "[PERSON_NAME]-9"
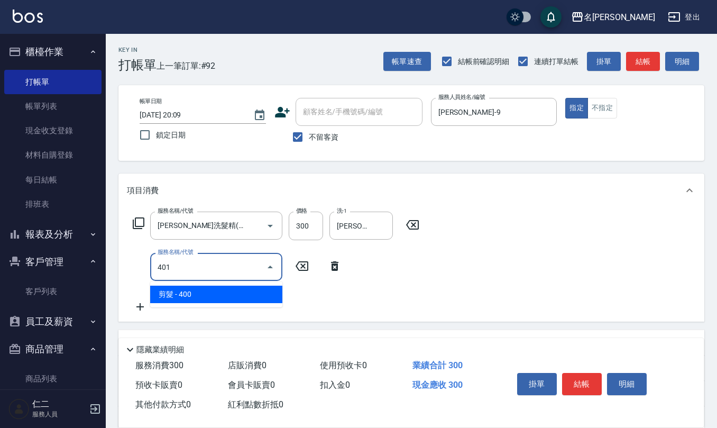
type input "剪髮(401)"
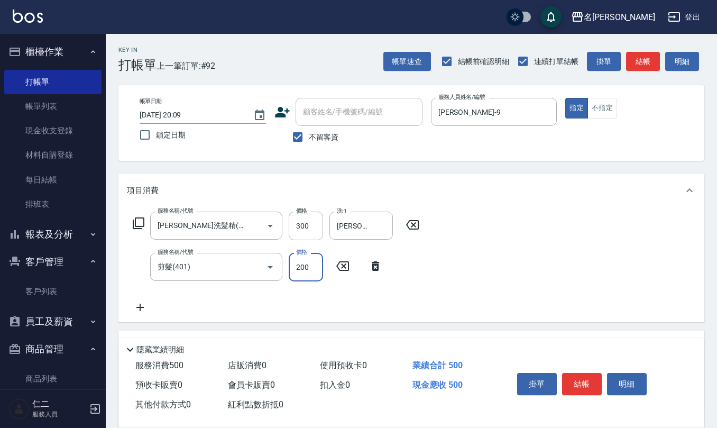
type input "200"
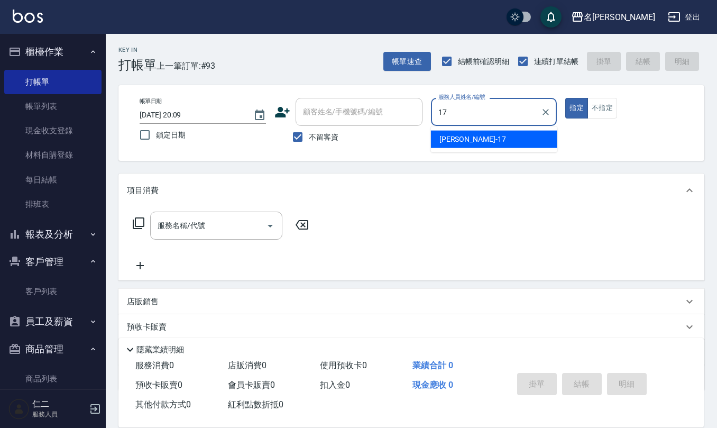
type input "[PERSON_NAME]-17"
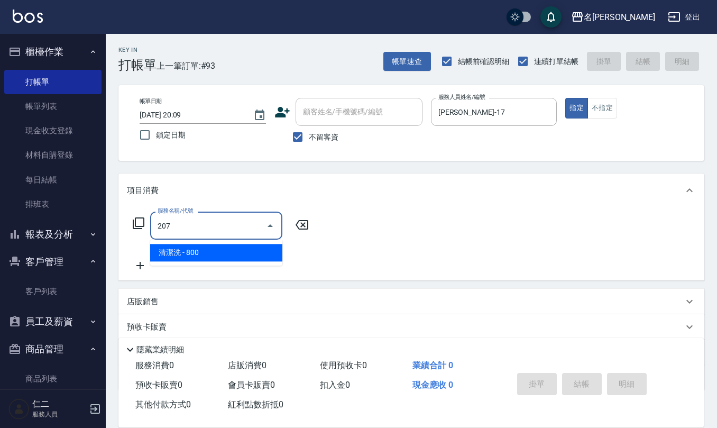
type input "清潔洗(207)"
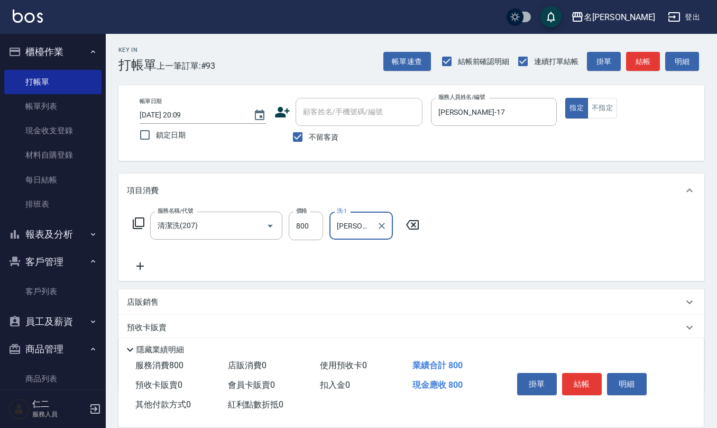
type input "[PERSON_NAME]-17"
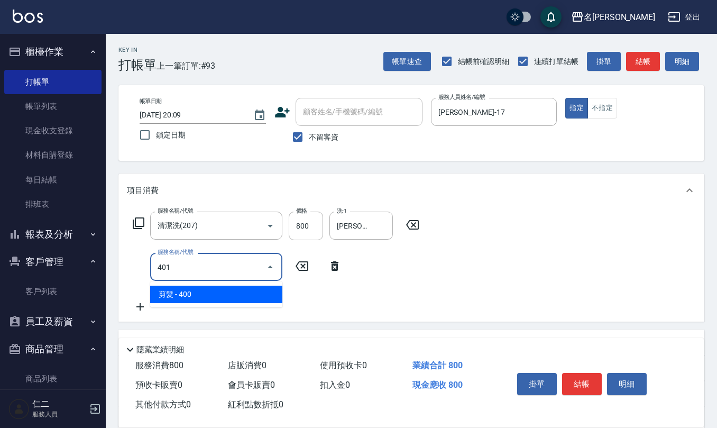
type input "剪髮(401)"
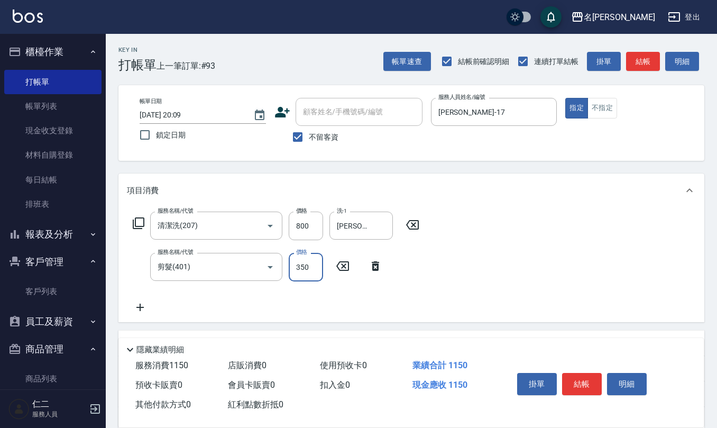
type input "350"
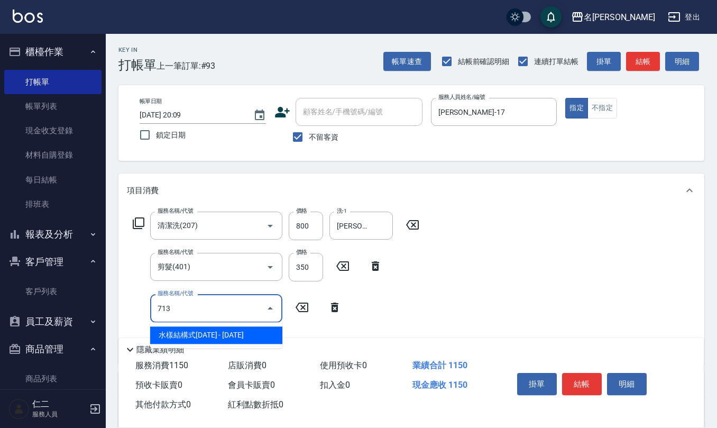
type input "水樣結構式1200(713)"
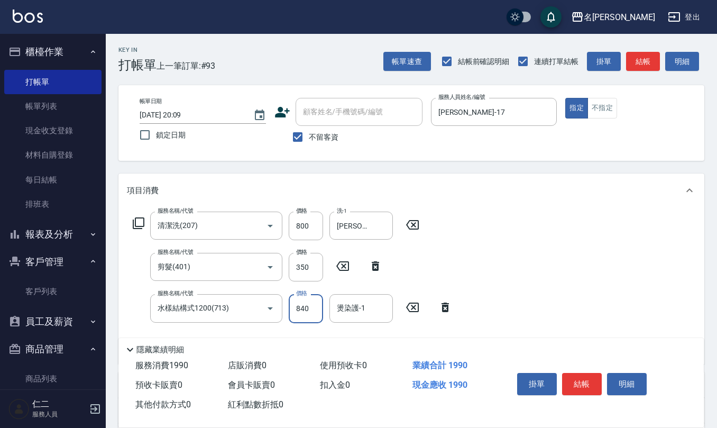
type input "840"
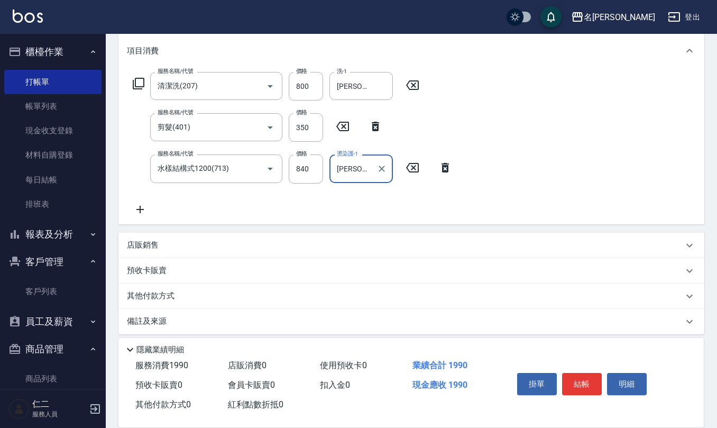
scroll to position [141, 0]
type input "[PERSON_NAME]-17"
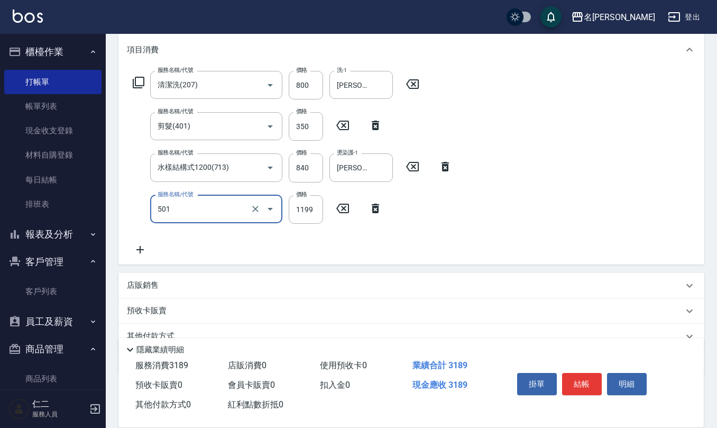
type input "染髮(501)"
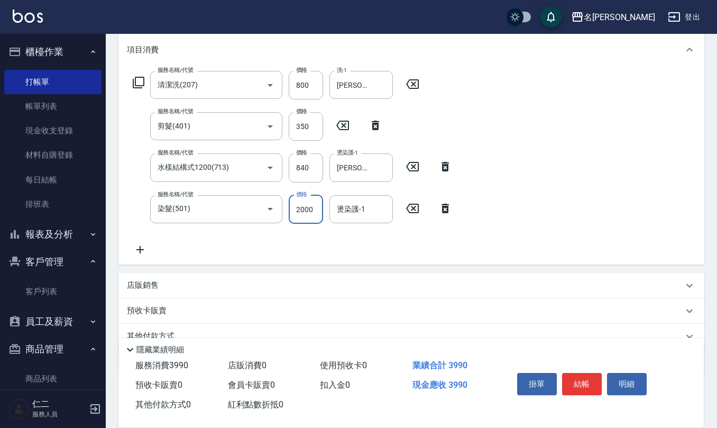
type input "2000"
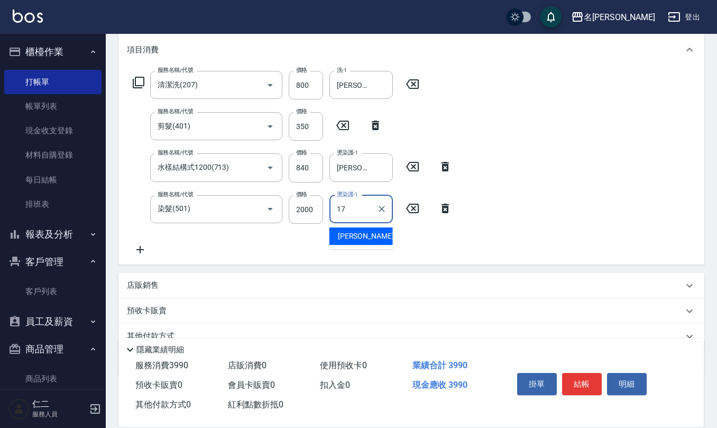
type input "[PERSON_NAME]-17"
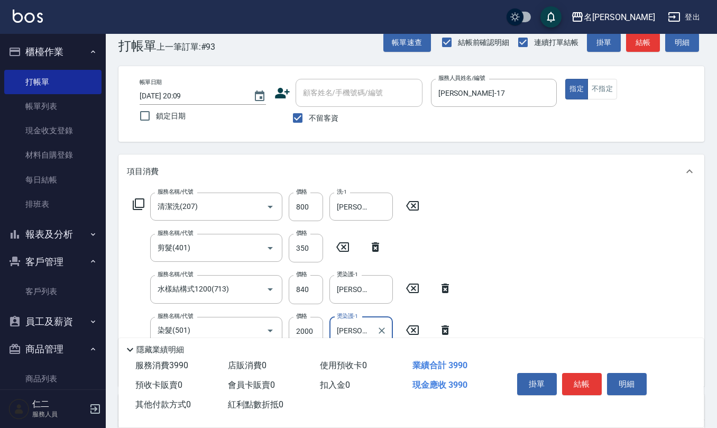
scroll to position [0, 0]
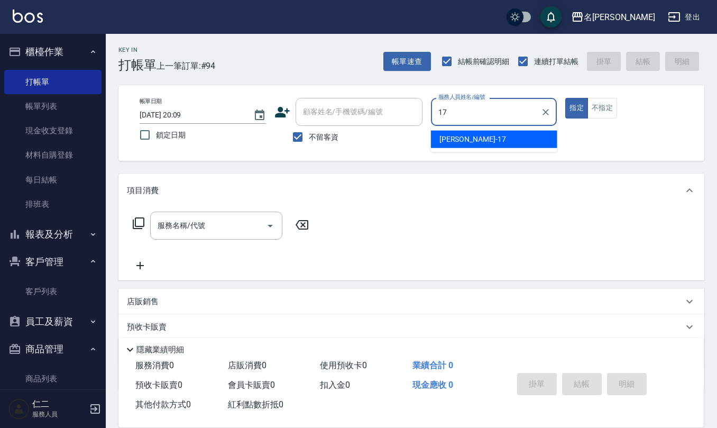
type input "[PERSON_NAME]-17"
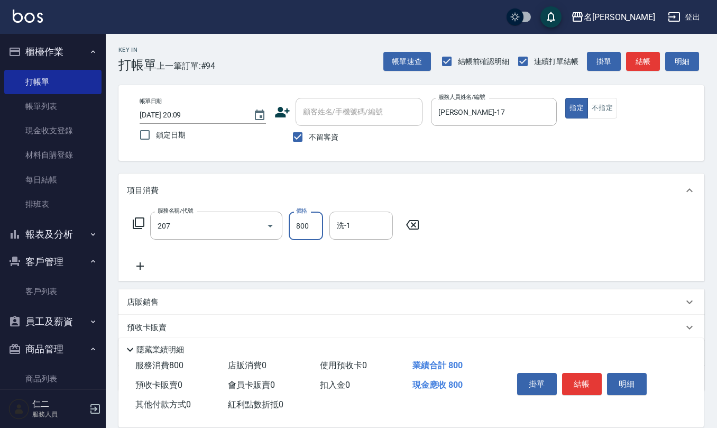
type input "清潔洗(207)"
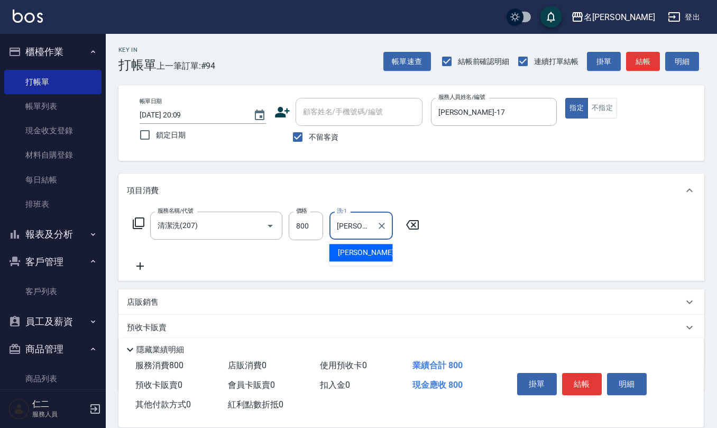
type input "[PERSON_NAME]-17"
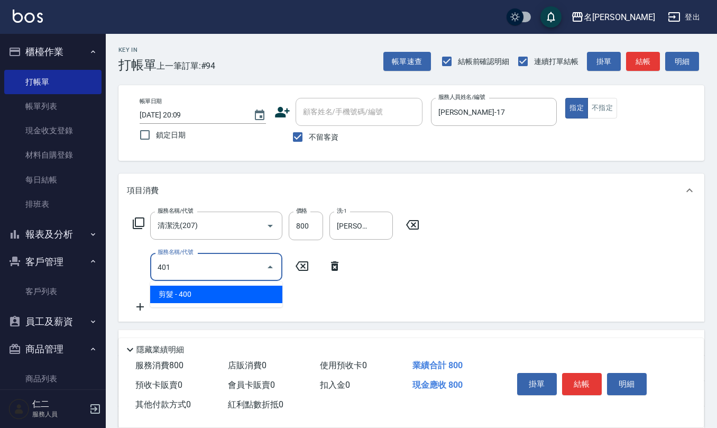
type input "剪髮(401)"
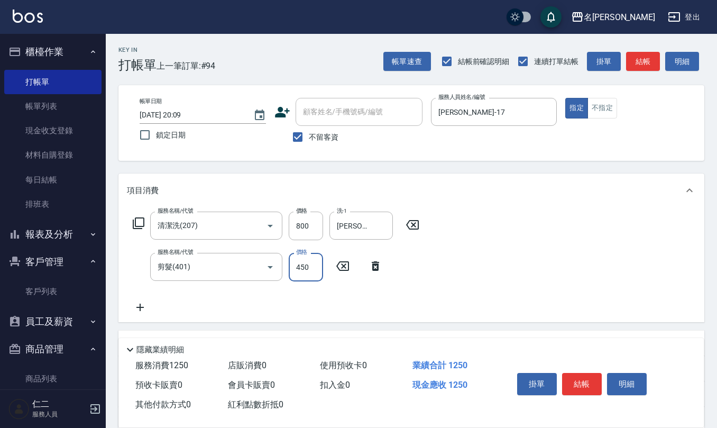
type input "450"
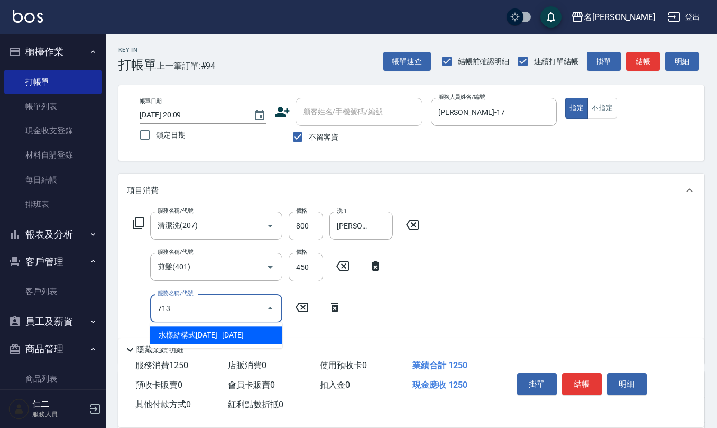
type input "水樣結構式1200(713)"
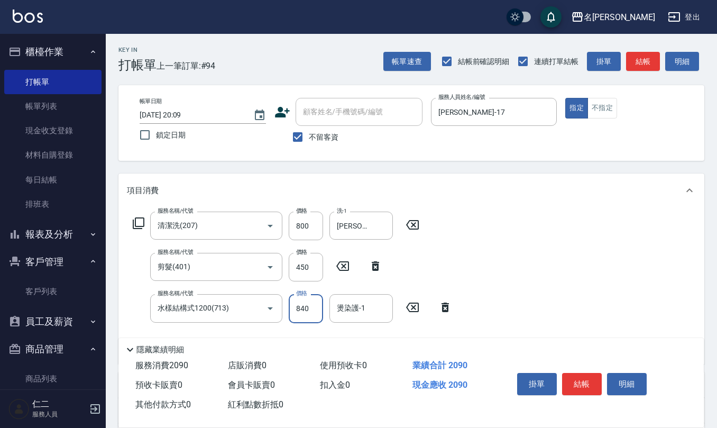
type input "840"
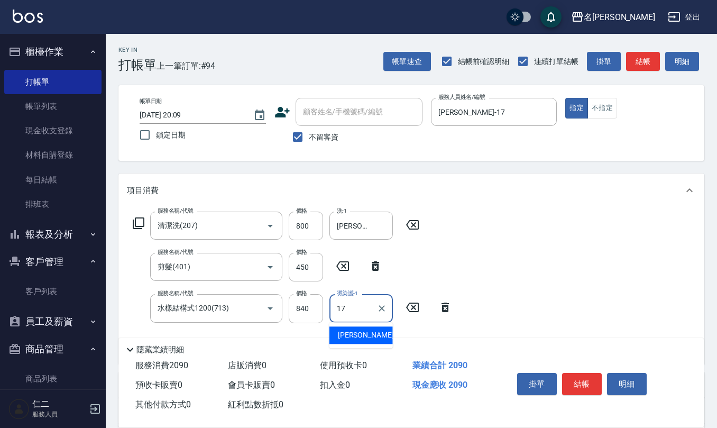
type input "[PERSON_NAME]-17"
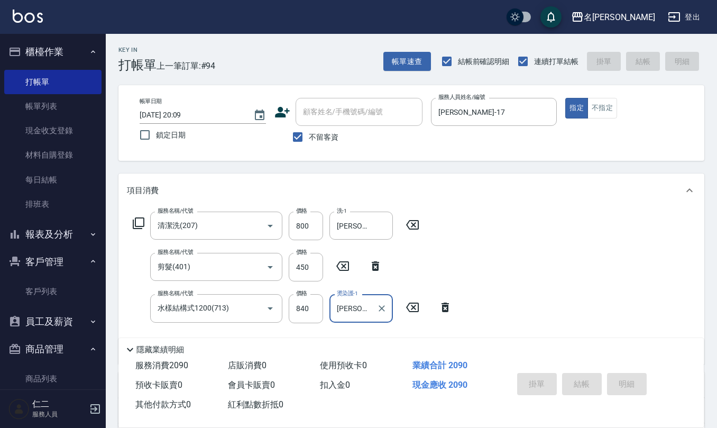
type input "[DATE] 20:10"
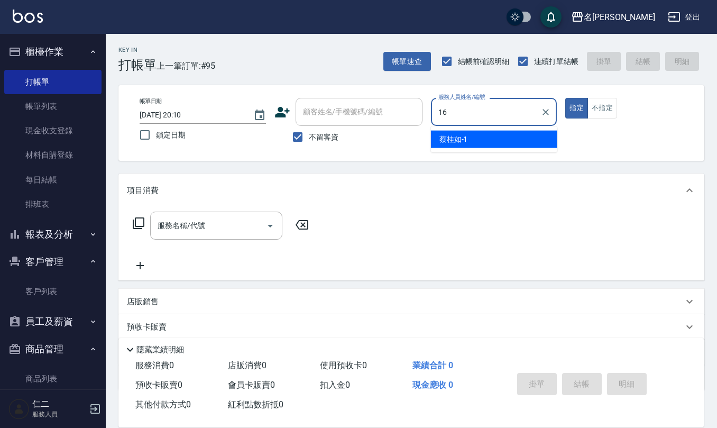
type input "[PERSON_NAME]-16"
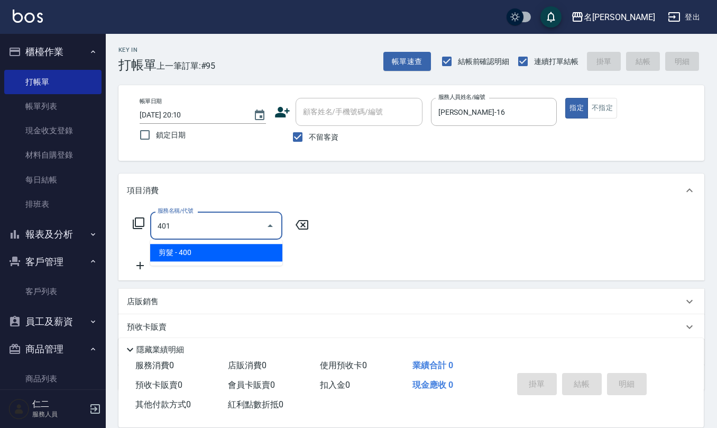
type input "剪髮(401)"
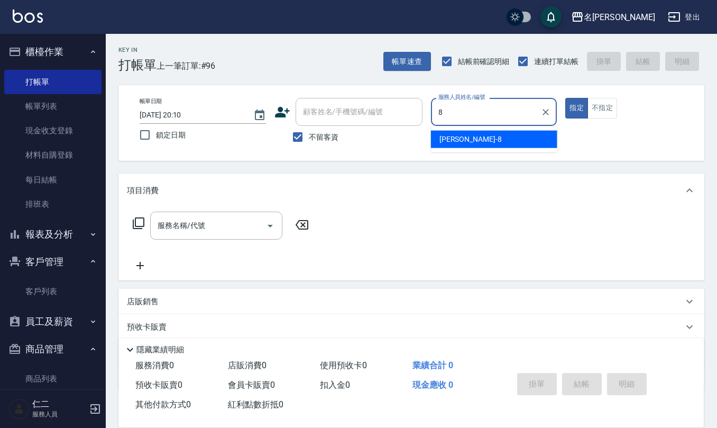
type input "[PERSON_NAME]-8"
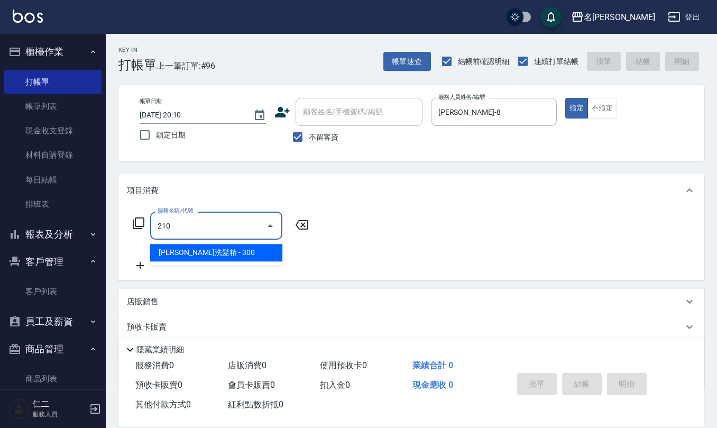
type input "[PERSON_NAME]洗髮精(210)"
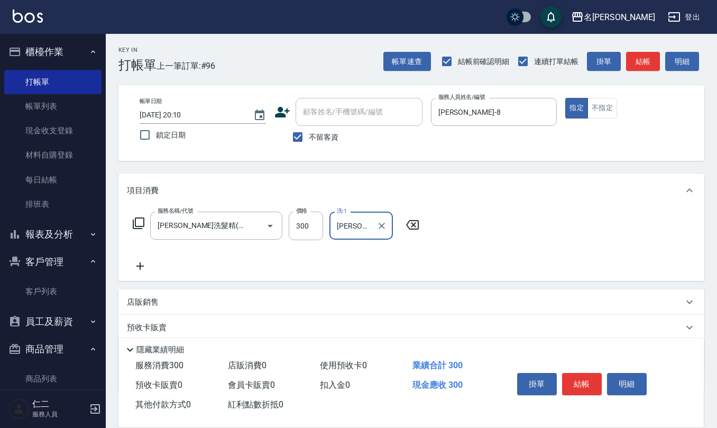
type input "[PERSON_NAME]5"
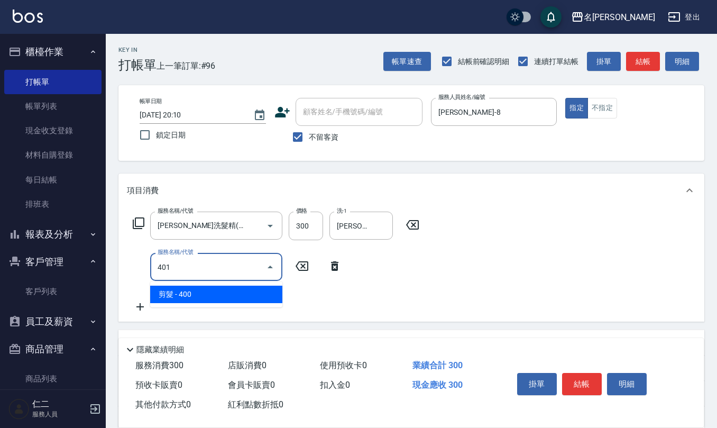
type input "剪髮(401)"
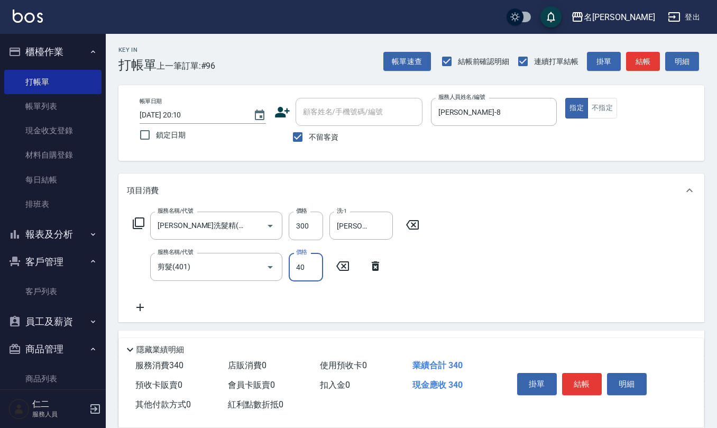
type input "400"
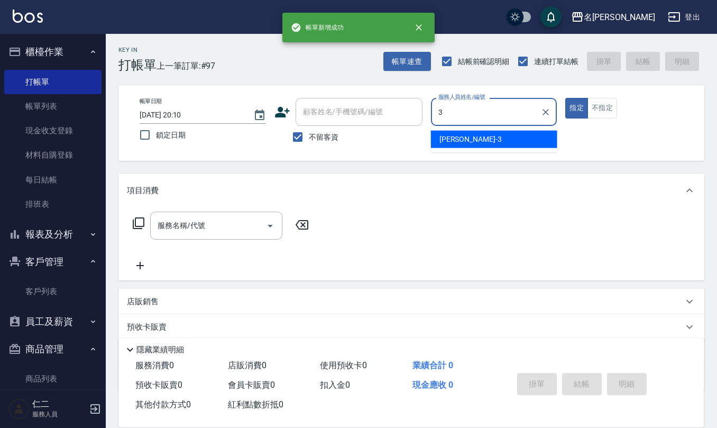
type input "[PERSON_NAME]-3"
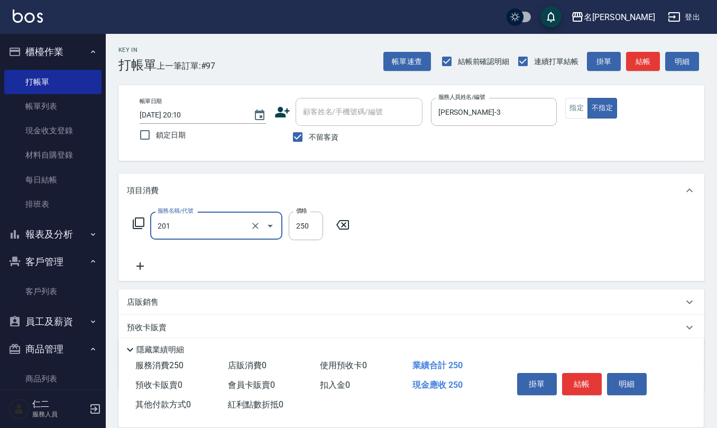
type input "洗髮(201)"
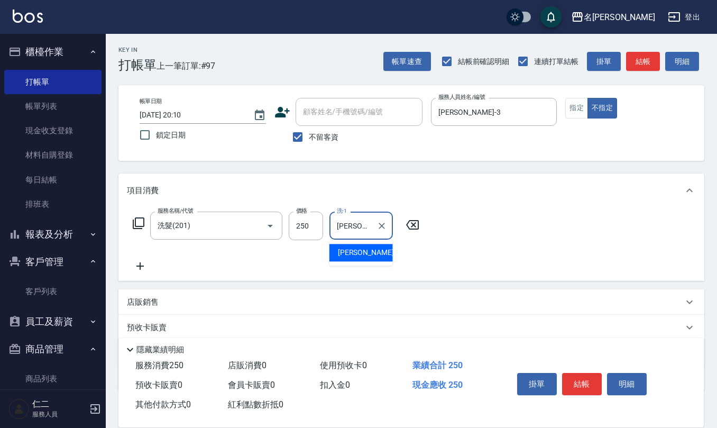
type input "[PERSON_NAME]-3"
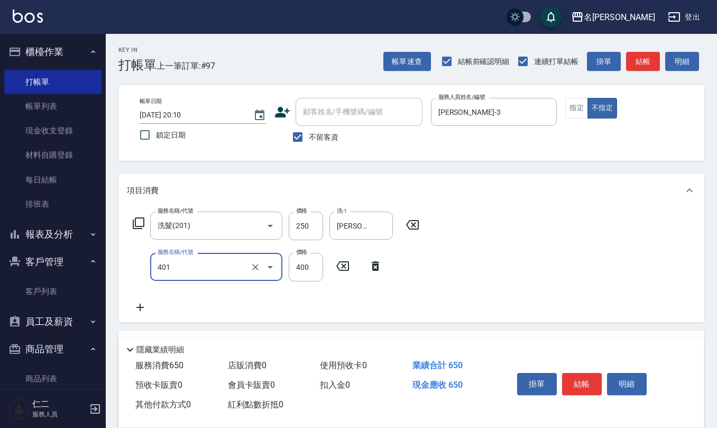
type input "剪髮(401)"
type input "200"
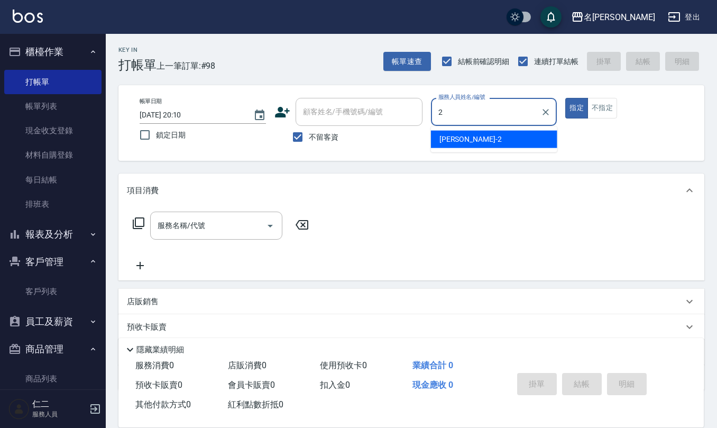
type input "[PERSON_NAME]-2"
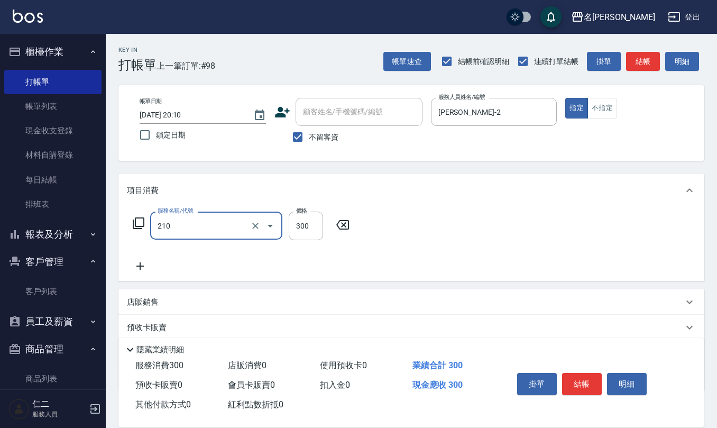
type input "[PERSON_NAME]洗髮精(210)"
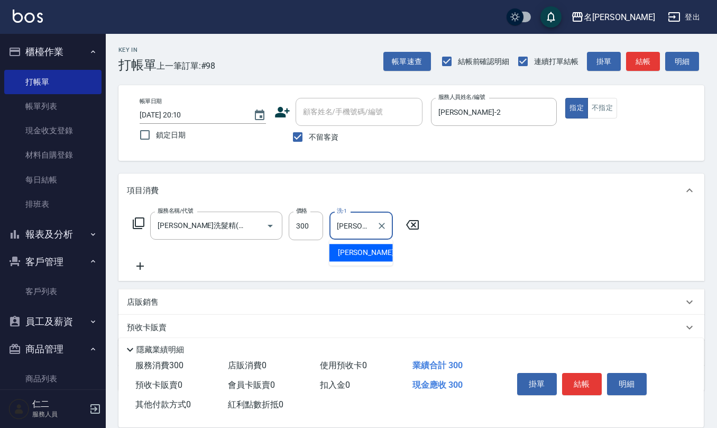
type input "[PERSON_NAME]-21"
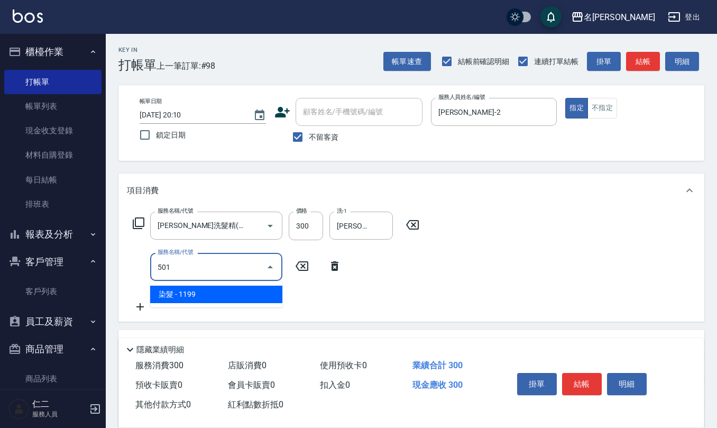
type input "染髮(501)"
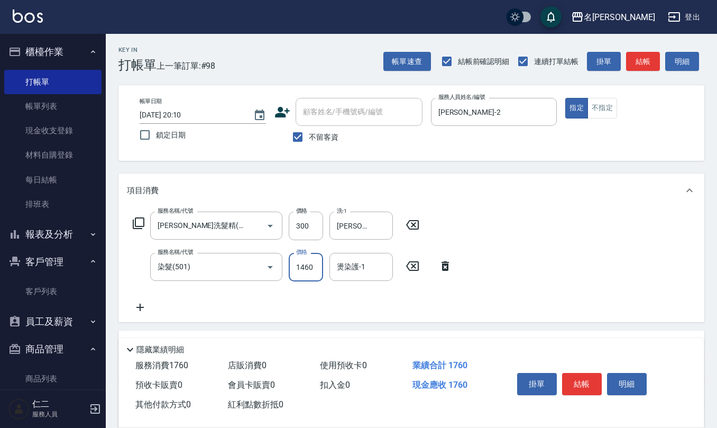
type input "1460"
type input "[PERSON_NAME]-21"
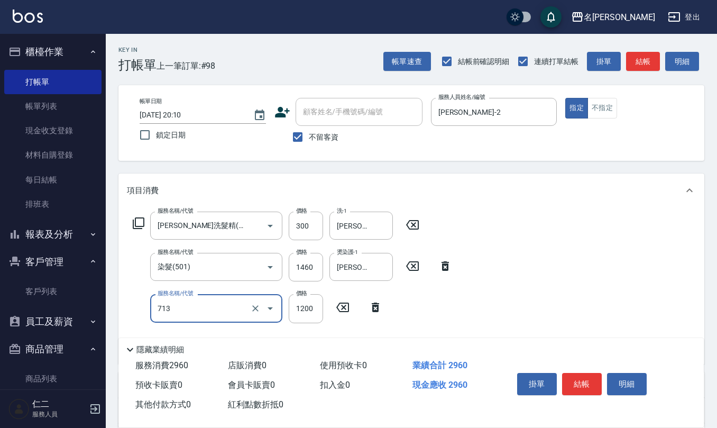
type input "水樣結構式1200(713)"
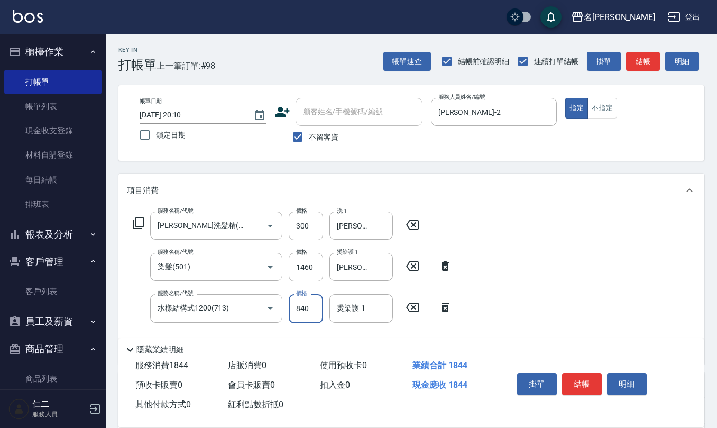
type input "840"
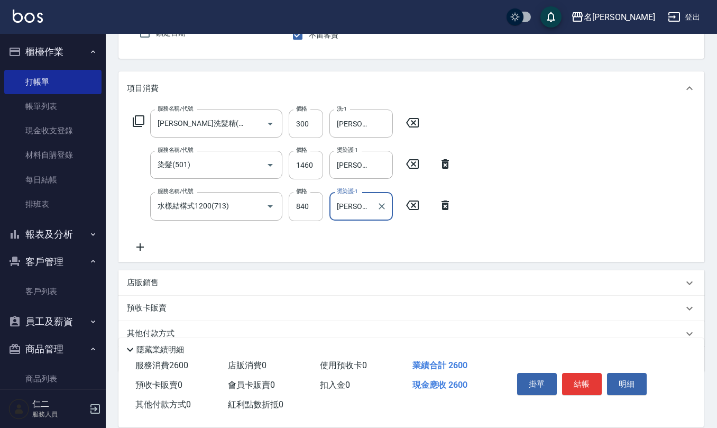
scroll to position [141, 0]
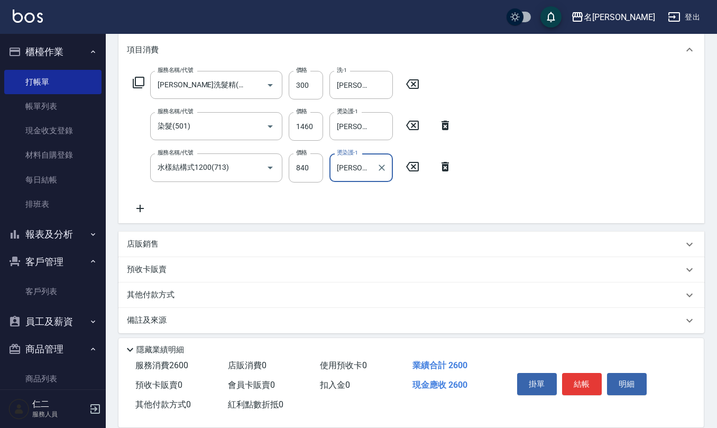
type input "[PERSON_NAME]-21"
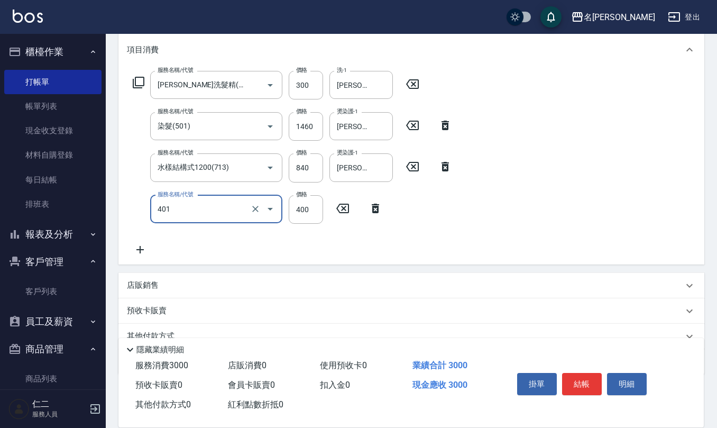
type input "剪髮(401)"
type input "300"
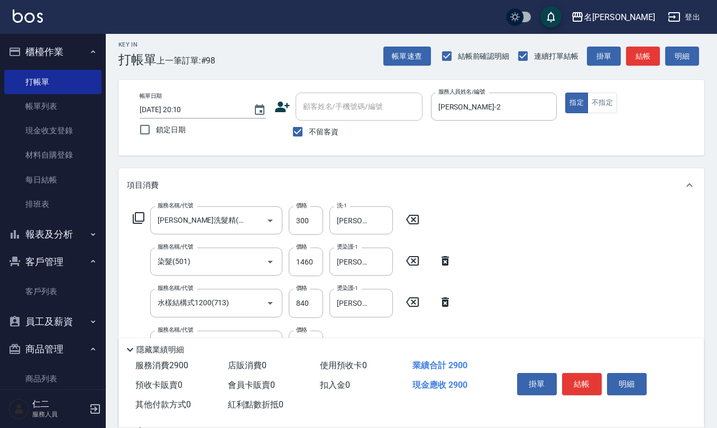
scroll to position [0, 0]
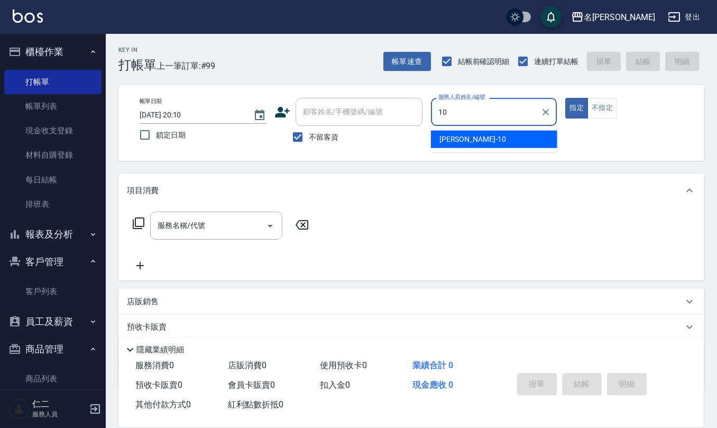
type input "[PERSON_NAME]-10"
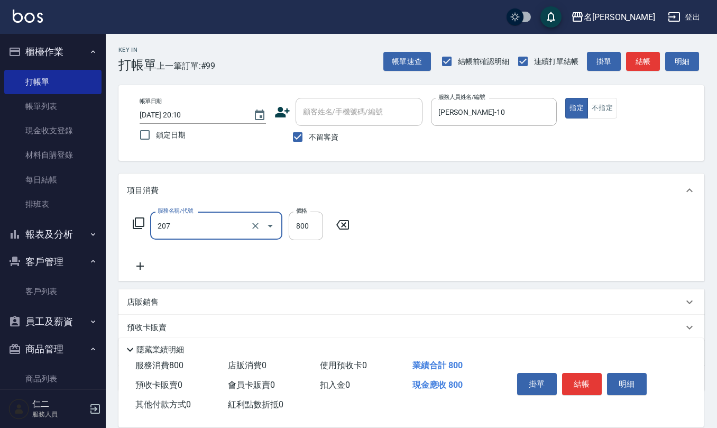
type input "清潔洗(207)"
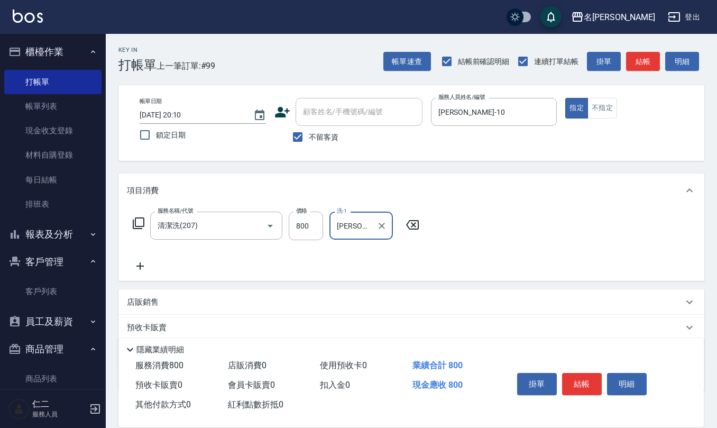
type input "[PERSON_NAME]-32"
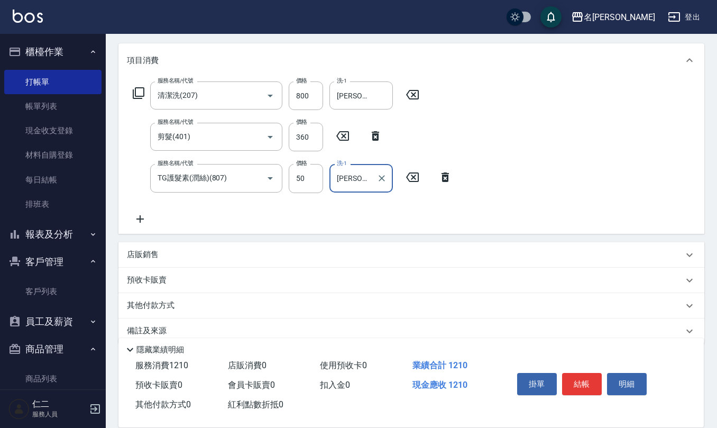
scroll to position [145, 0]
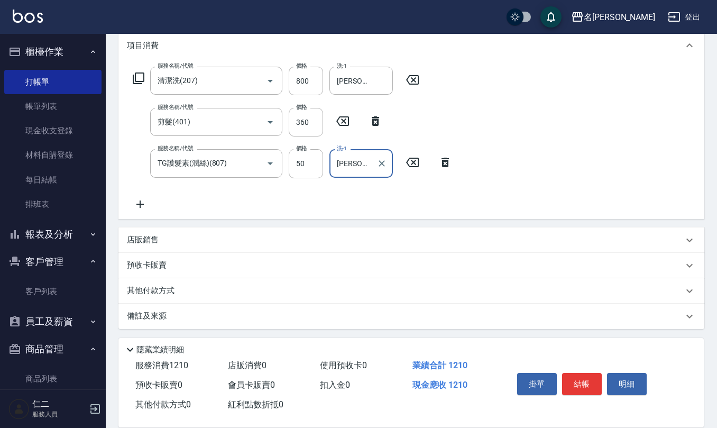
click at [225, 316] on div "備註及來源" at bounding box center [405, 315] width 556 height 11
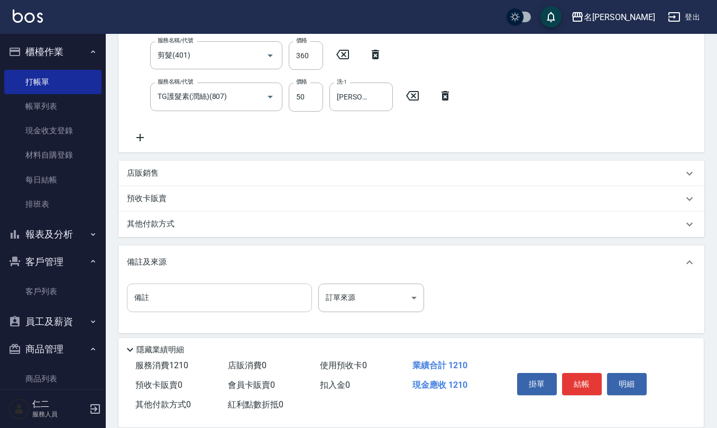
scroll to position [216, 0]
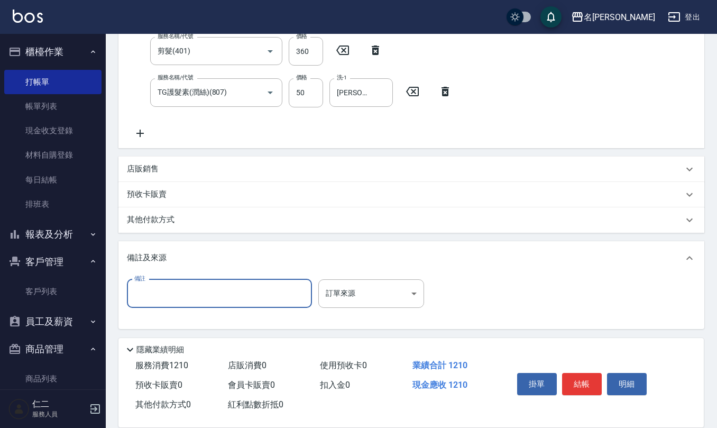
click at [217, 290] on input "備註" at bounding box center [219, 293] width 185 height 29
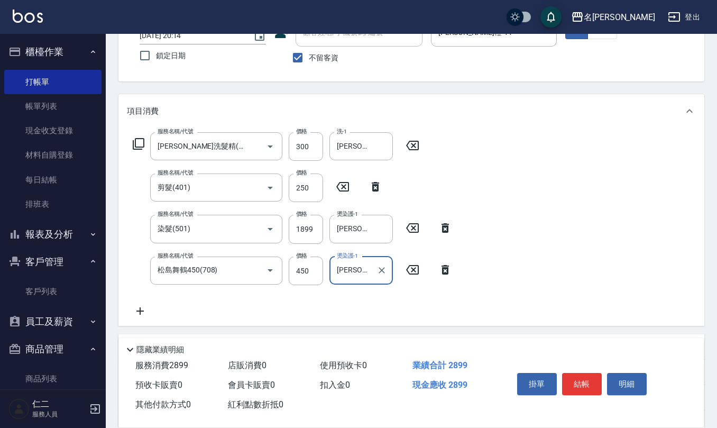
scroll to position [0, 0]
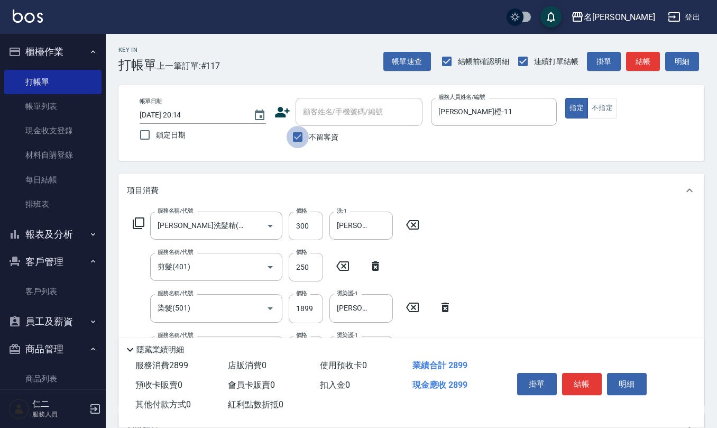
click at [298, 139] on input "不留客資" at bounding box center [298, 137] width 22 height 22
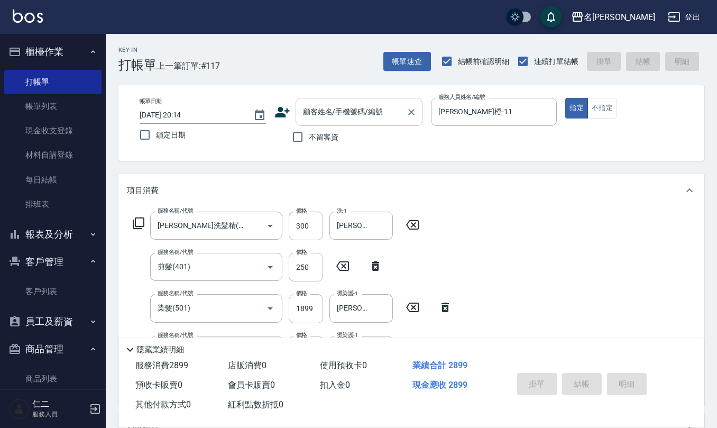
click at [330, 110] on input "顧客姓名/手機號碼/編號" at bounding box center [350, 112] width 101 height 19
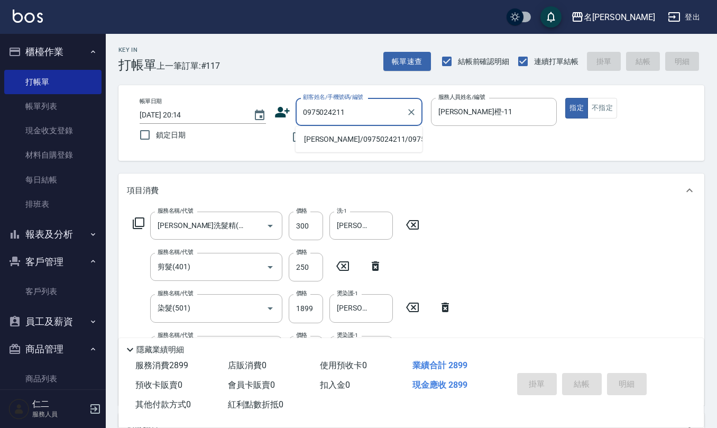
click at [327, 142] on li "[PERSON_NAME]/0975024211/0975024211" at bounding box center [359, 139] width 127 height 17
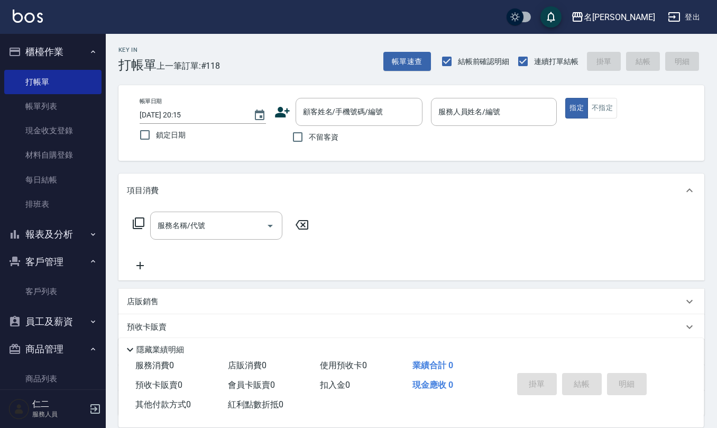
click at [320, 137] on span "不留客資" at bounding box center [324, 137] width 30 height 11
click at [309, 137] on input "不留客資" at bounding box center [298, 137] width 22 height 22
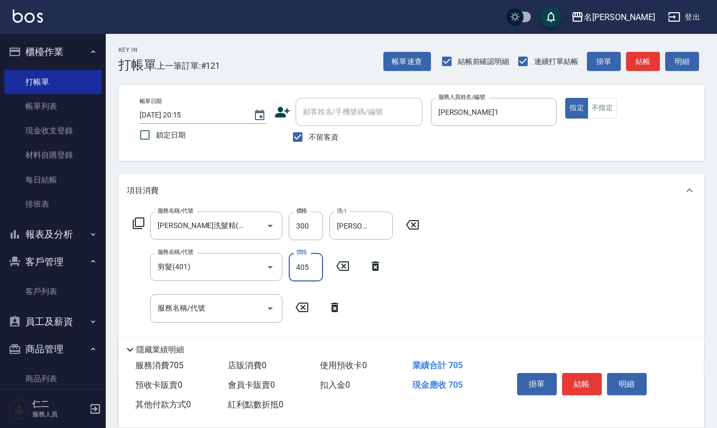
click at [313, 267] on input "405" at bounding box center [306, 267] width 34 height 29
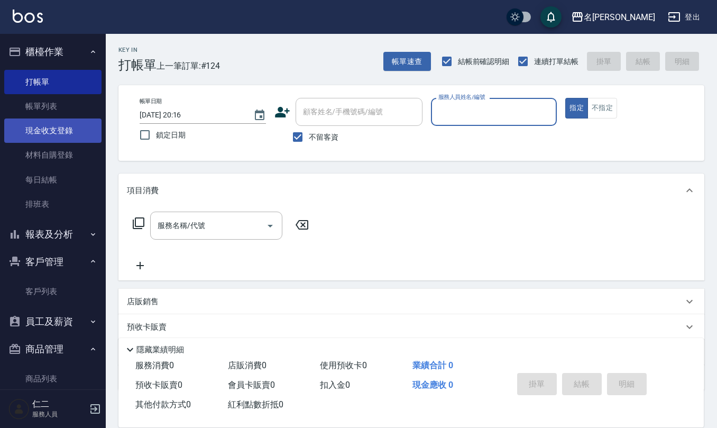
click at [62, 130] on link "現金收支登錄" at bounding box center [52, 130] width 97 height 24
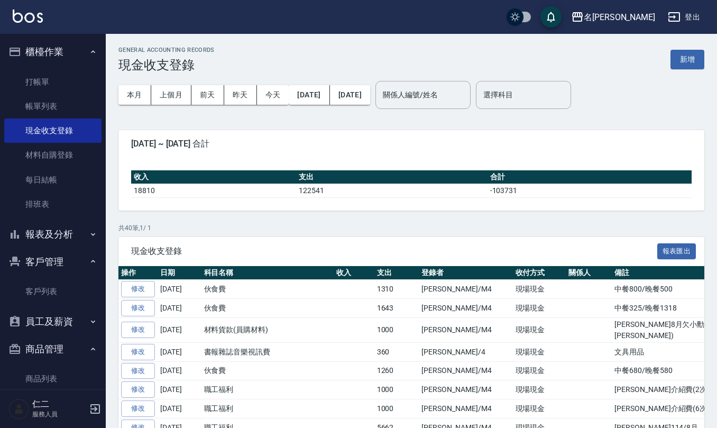
drag, startPoint x: 684, startPoint y: 56, endPoint x: 675, endPoint y: 63, distance: 12.1
click at [685, 56] on button "新增" at bounding box center [687, 60] width 34 height 20
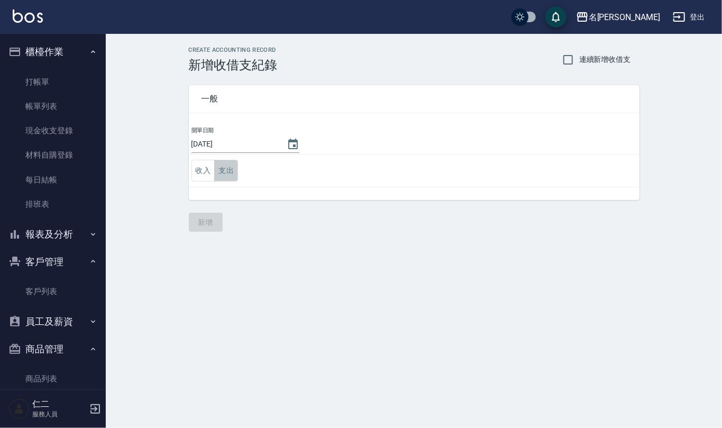
click at [223, 166] on button "支出" at bounding box center [226, 171] width 24 height 22
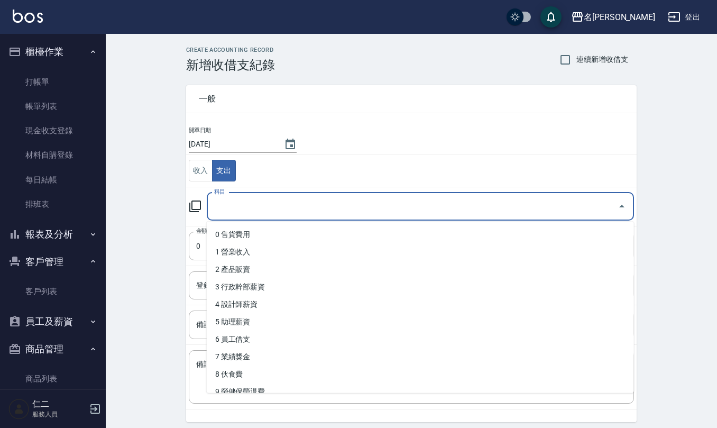
click at [242, 201] on input "科目" at bounding box center [412, 206] width 402 height 19
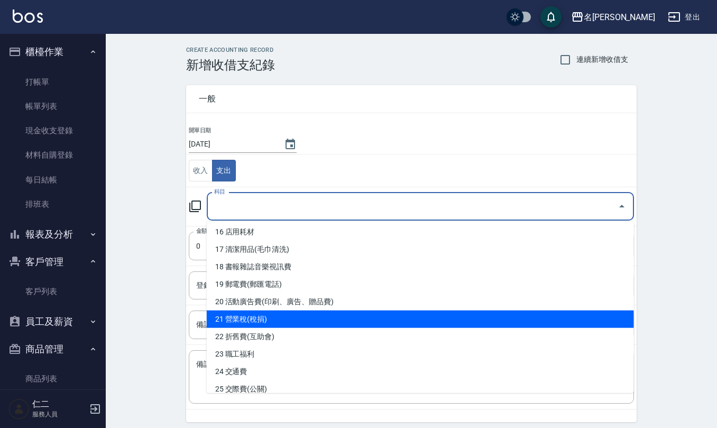
scroll to position [352, 0]
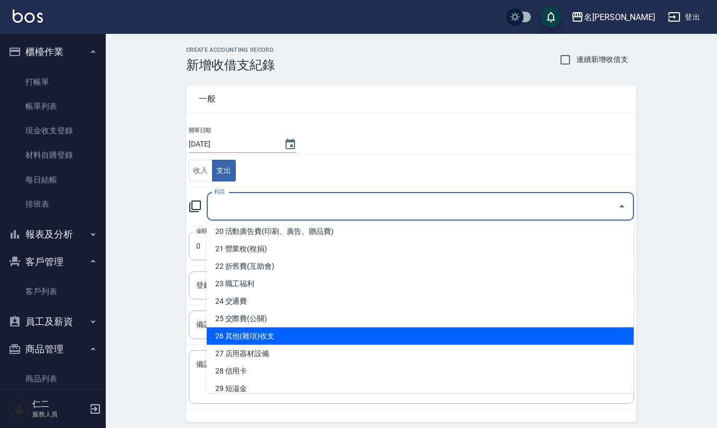
click at [283, 337] on li "26 其他(雜項)收支" at bounding box center [420, 335] width 427 height 17
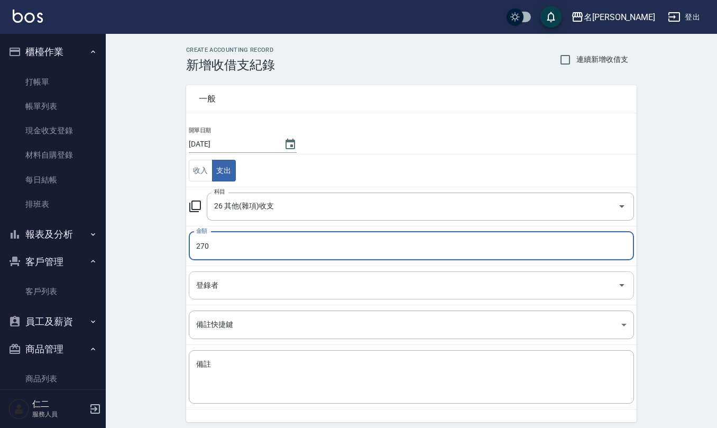
click at [239, 287] on input "登錄者" at bounding box center [403, 285] width 420 height 19
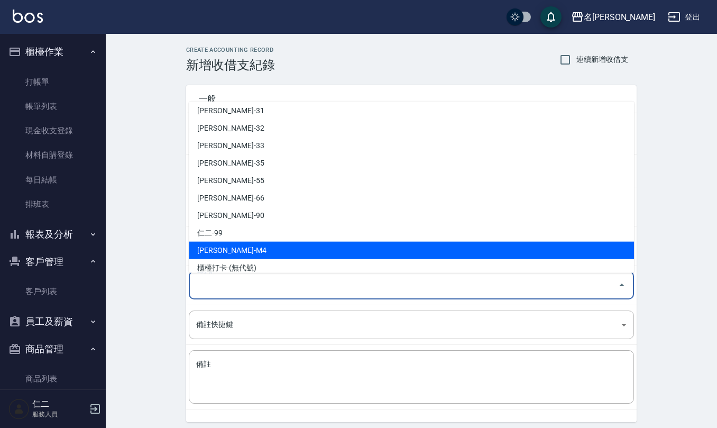
scroll to position [465, 0]
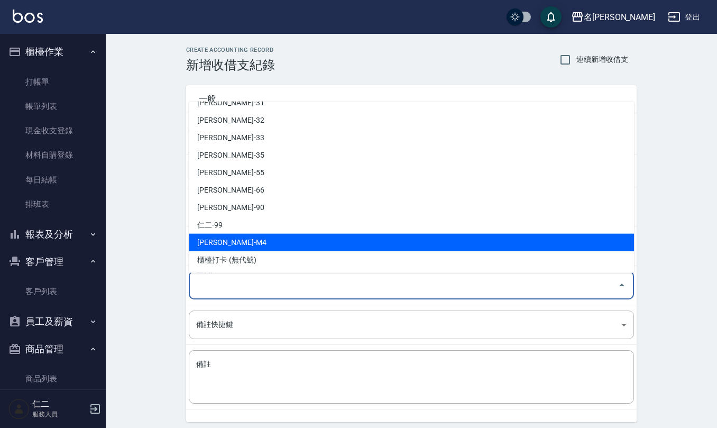
click at [260, 248] on li "[PERSON_NAME]-M4" at bounding box center [411, 242] width 445 height 17
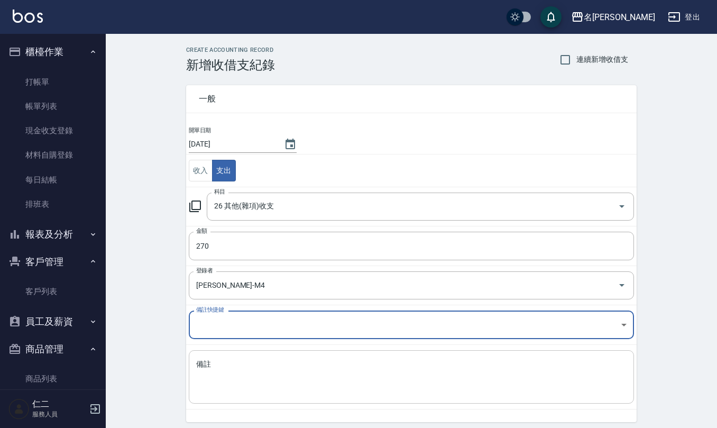
drag, startPoint x: 257, startPoint y: 361, endPoint x: 251, endPoint y: 358, distance: 6.7
click at [256, 361] on textarea "備註" at bounding box center [411, 377] width 430 height 36
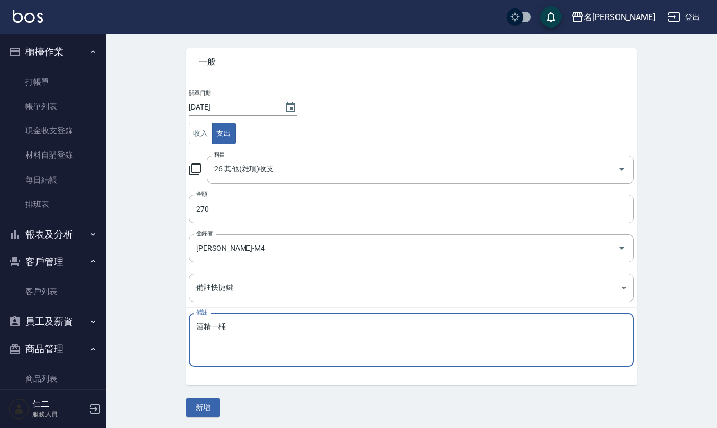
scroll to position [40, 0]
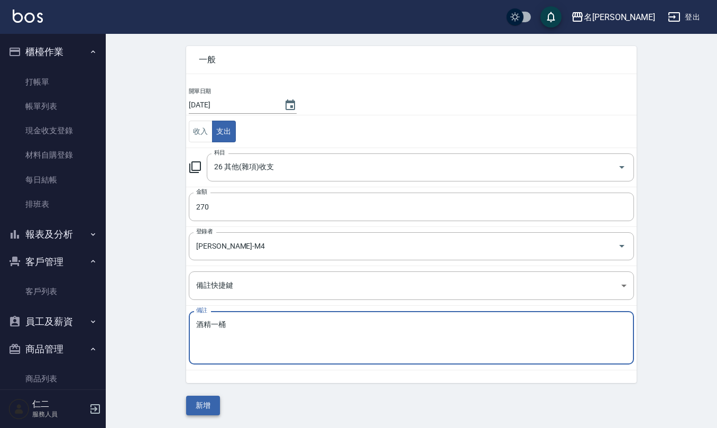
click at [206, 401] on button "新增" at bounding box center [203, 405] width 34 height 20
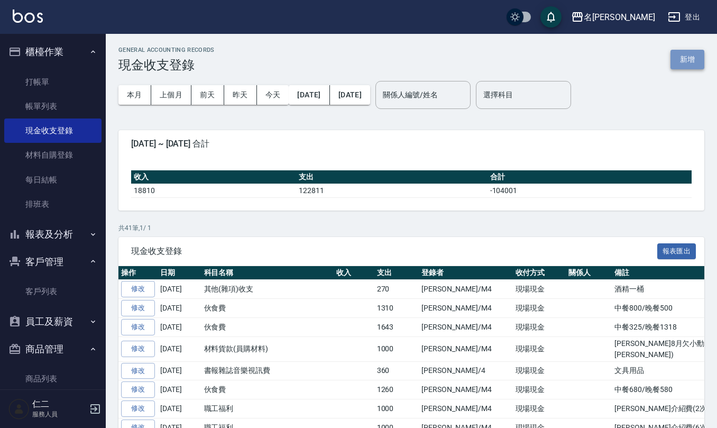
click at [679, 61] on button "新增" at bounding box center [687, 60] width 34 height 20
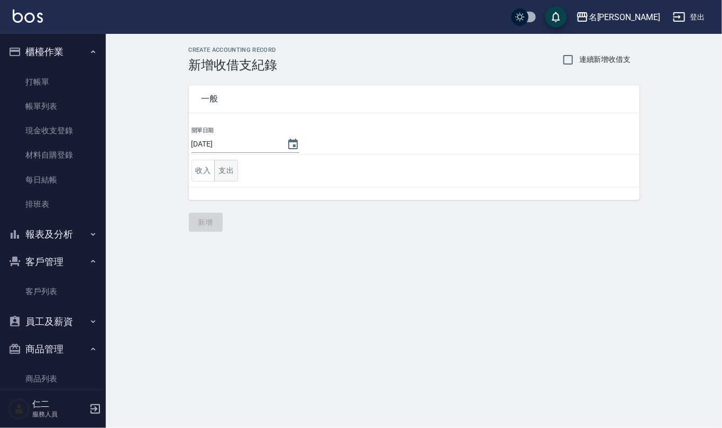
click at [231, 171] on button "支出" at bounding box center [226, 171] width 24 height 22
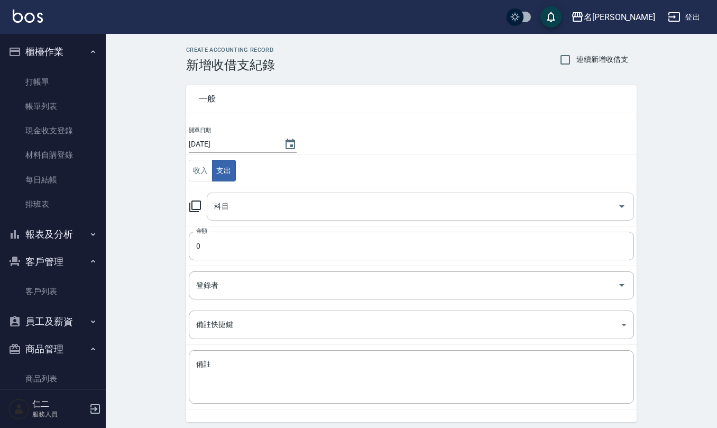
click at [243, 214] on input "科目" at bounding box center [412, 206] width 402 height 19
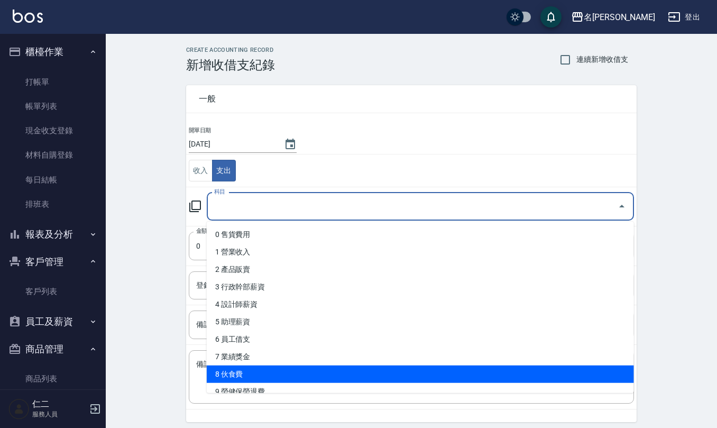
click at [230, 379] on li "8 伙食費" at bounding box center [420, 373] width 427 height 17
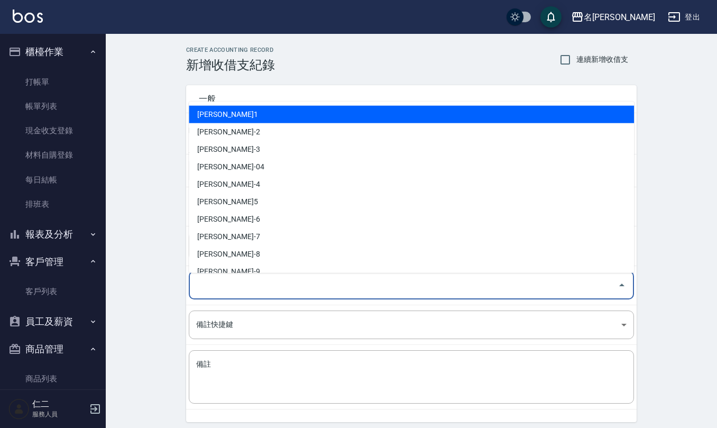
click at [254, 278] on input "登錄者" at bounding box center [403, 285] width 420 height 19
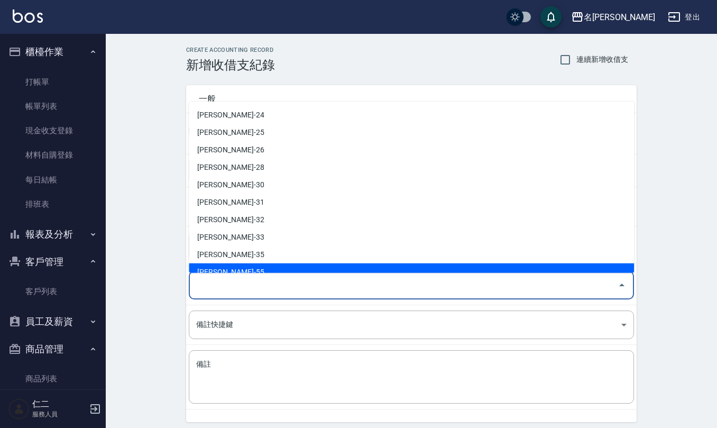
scroll to position [465, 0]
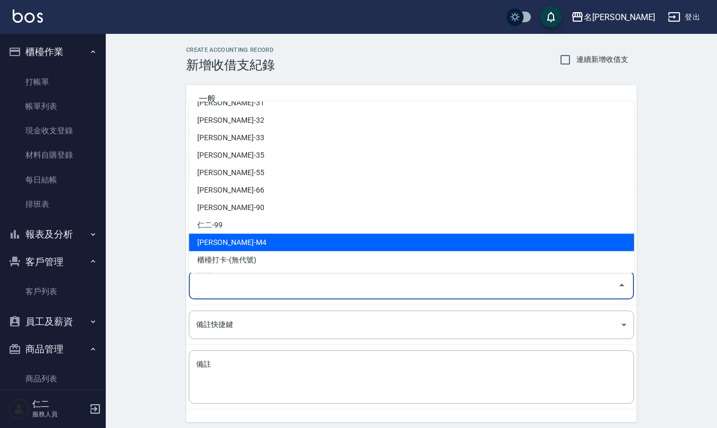
click at [252, 240] on li "[PERSON_NAME]-M4" at bounding box center [411, 242] width 445 height 17
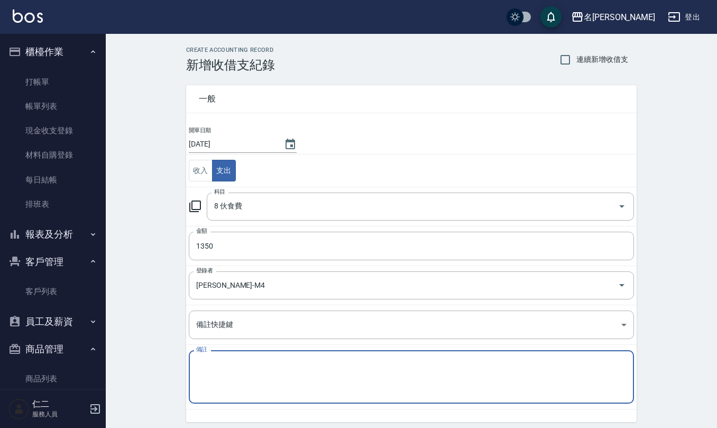
click at [255, 370] on textarea "備註" at bounding box center [411, 377] width 430 height 36
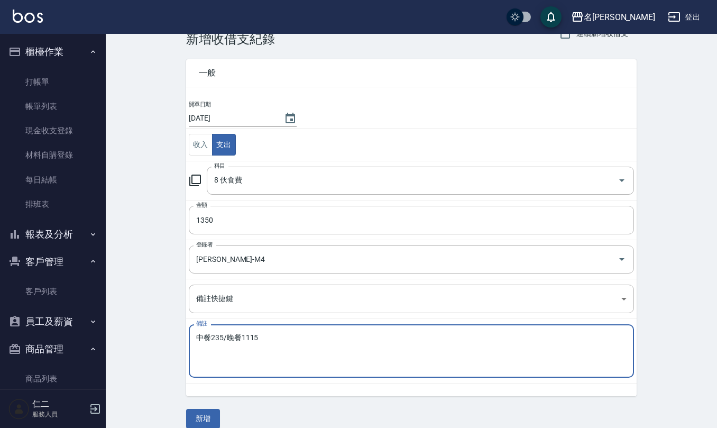
scroll to position [40, 0]
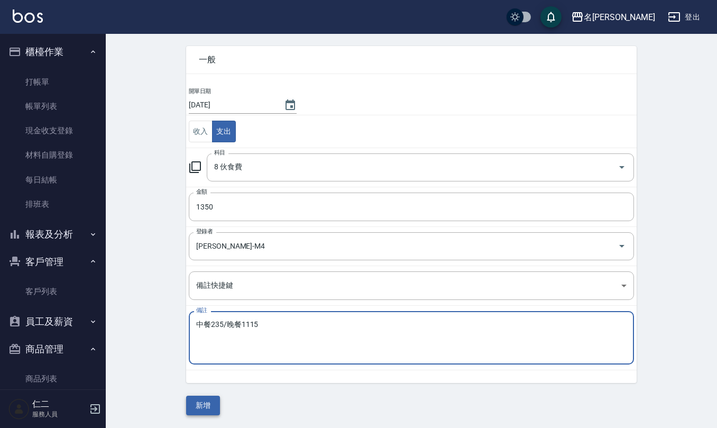
click at [211, 402] on button "新增" at bounding box center [203, 405] width 34 height 20
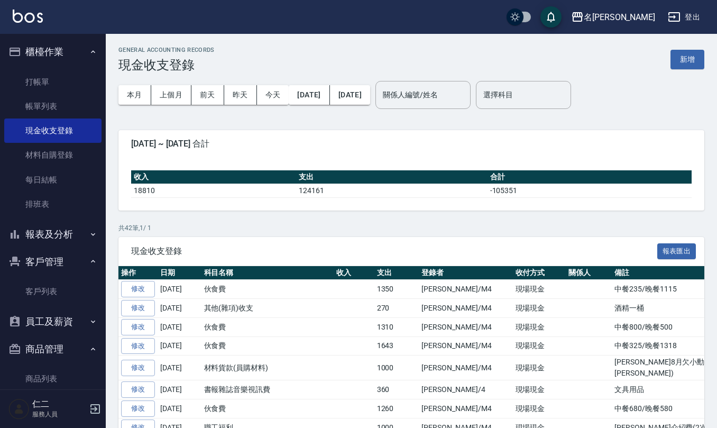
click at [60, 228] on button "報表及分析" at bounding box center [52, 233] width 97 height 27
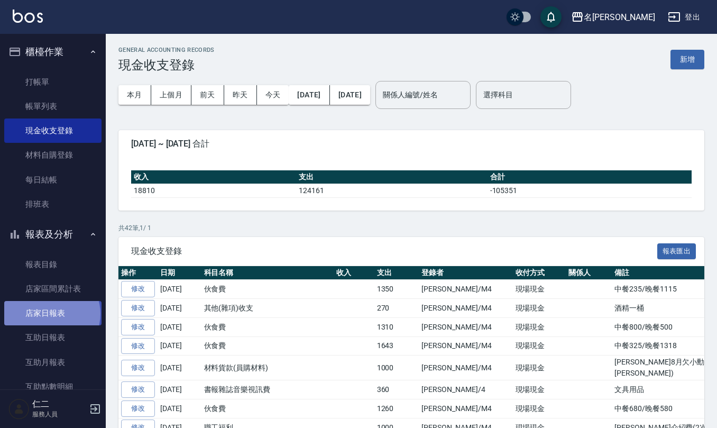
click at [51, 313] on link "店家日報表" at bounding box center [52, 313] width 97 height 24
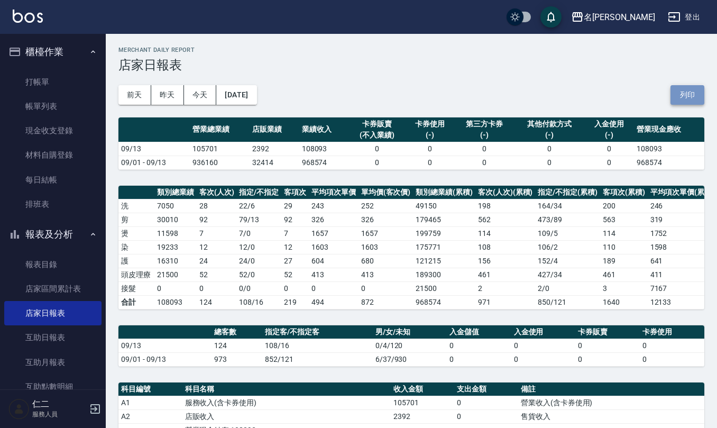
click at [688, 100] on button "列印" at bounding box center [687, 95] width 34 height 20
click at [64, 330] on link "互助日報表" at bounding box center [52, 337] width 97 height 24
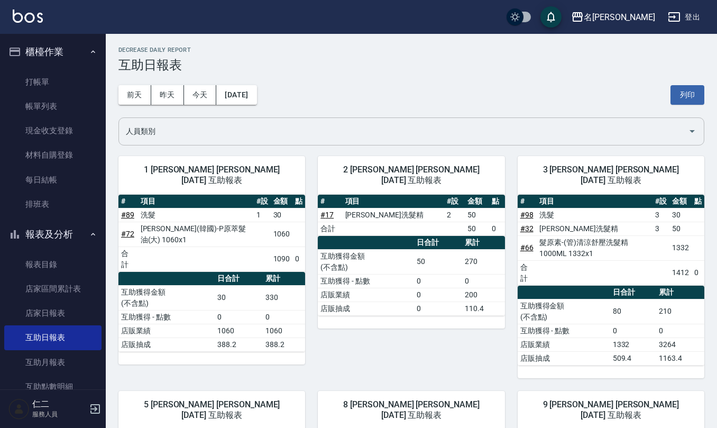
click at [201, 142] on div "人員類別" at bounding box center [411, 131] width 586 height 28
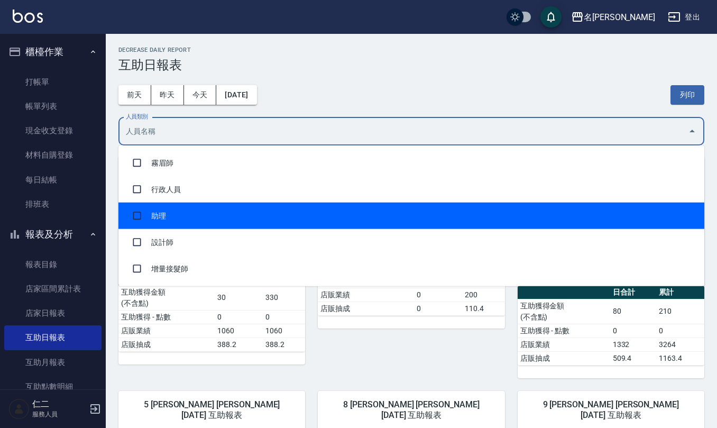
click at [187, 211] on li "助理" at bounding box center [411, 215] width 586 height 26
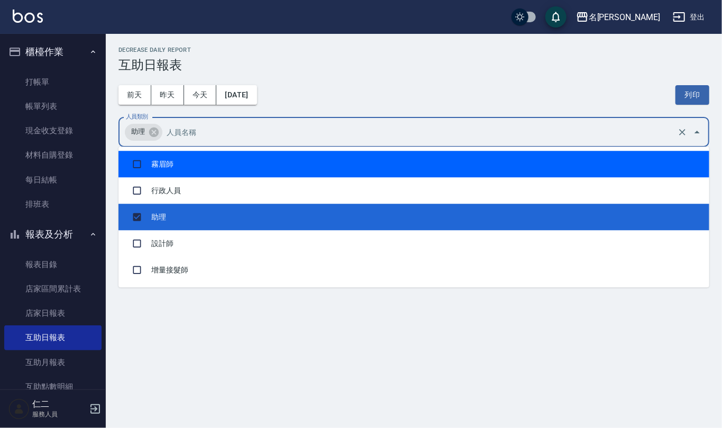
click at [340, 85] on div "[DATE] [DATE] [DATE] [DATE] 列印" at bounding box center [413, 94] width 590 height 45
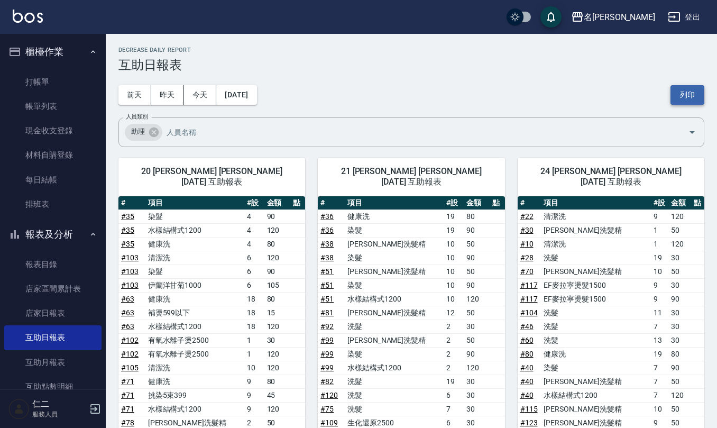
click at [683, 97] on button "列印" at bounding box center [687, 95] width 34 height 20
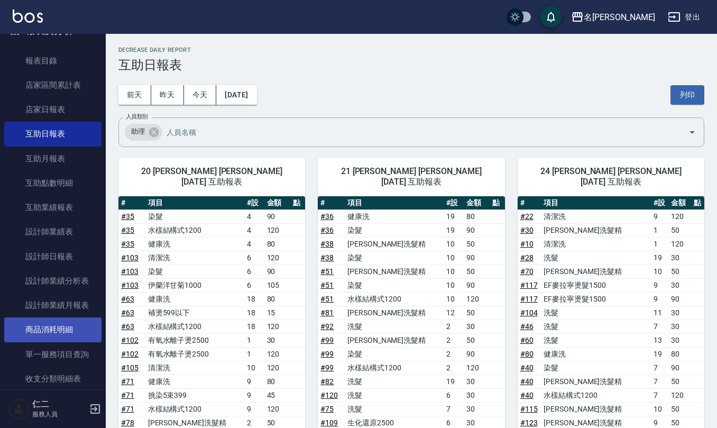
scroll to position [211, 0]
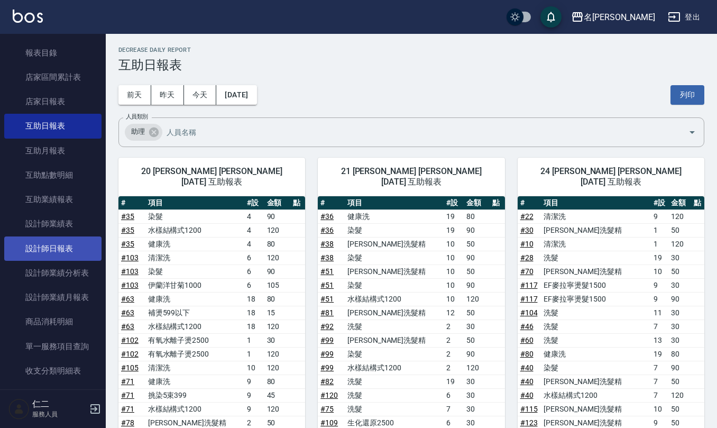
click at [70, 248] on link "設計師日報表" at bounding box center [52, 248] width 97 height 24
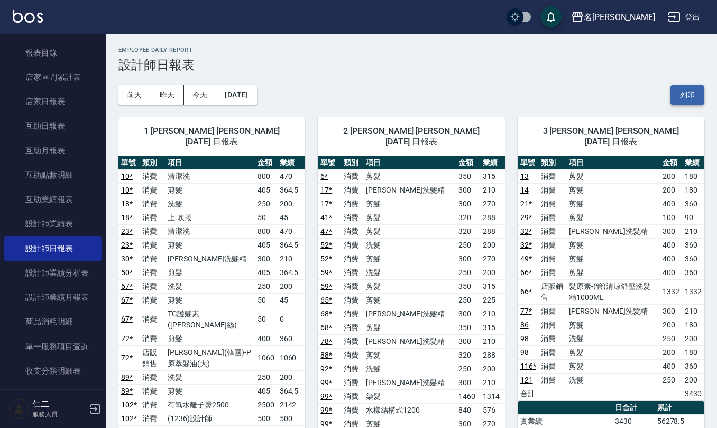
click at [690, 93] on button "列印" at bounding box center [687, 95] width 34 height 20
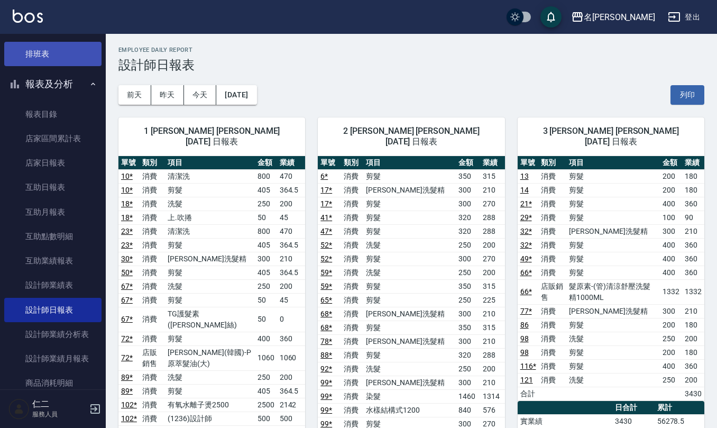
scroll to position [70, 0]
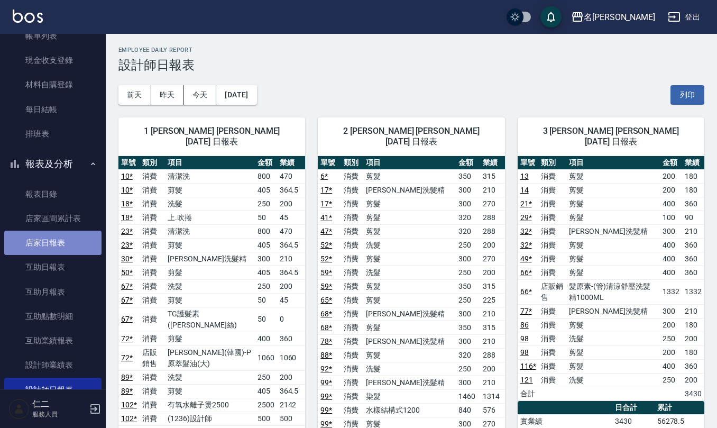
click at [75, 238] on link "店家日報表" at bounding box center [52, 242] width 97 height 24
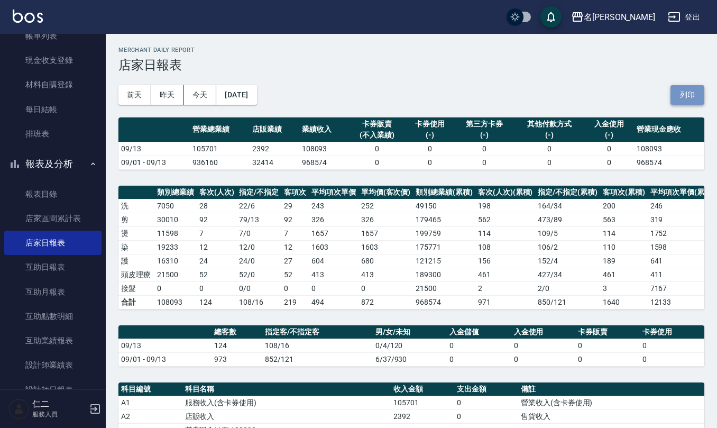
drag, startPoint x: 692, startPoint y: 100, endPoint x: 613, endPoint y: 379, distance: 289.0
click at [692, 101] on button "列印" at bounding box center [687, 95] width 34 height 20
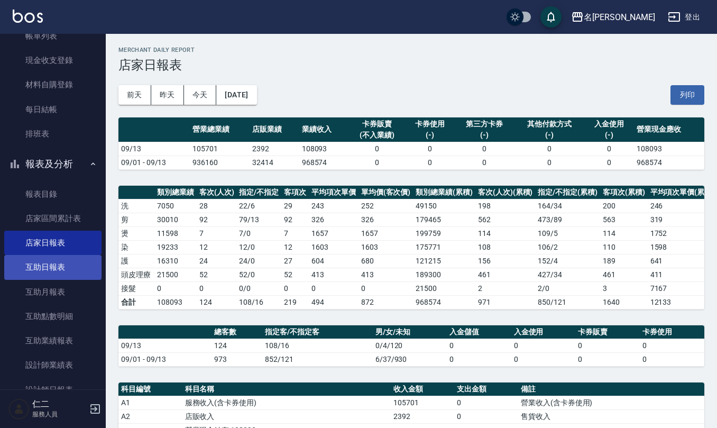
click at [56, 269] on link "互助日報表" at bounding box center [52, 267] width 97 height 24
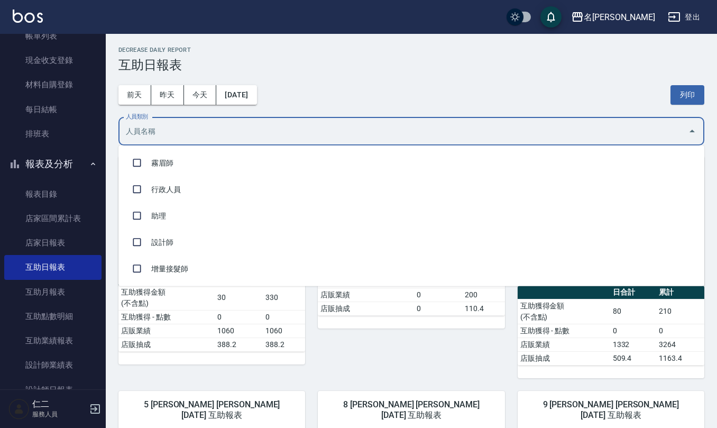
click at [222, 134] on input "人員類別" at bounding box center [403, 131] width 560 height 19
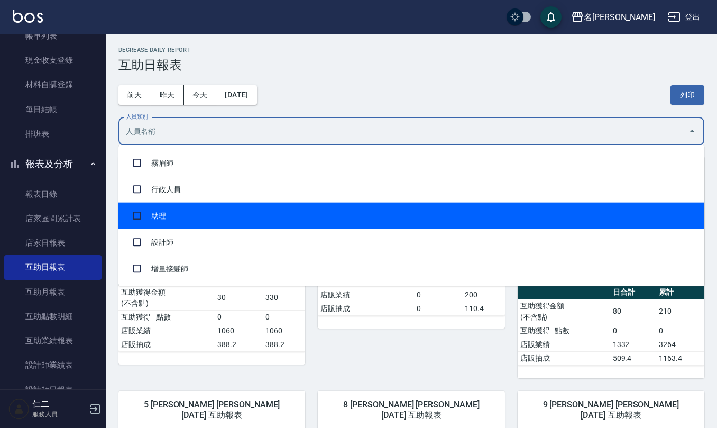
click at [223, 204] on li "助理" at bounding box center [411, 215] width 586 height 26
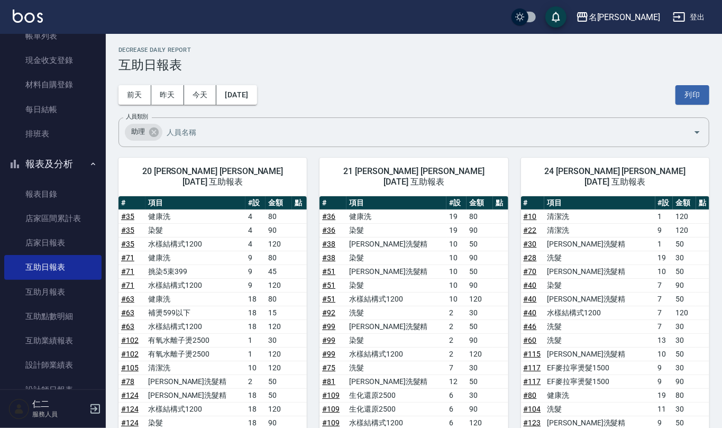
click at [327, 82] on div "[DATE] [DATE] [DATE] [DATE] 列印" at bounding box center [413, 94] width 590 height 45
click at [673, 93] on button "列印" at bounding box center [687, 95] width 34 height 20
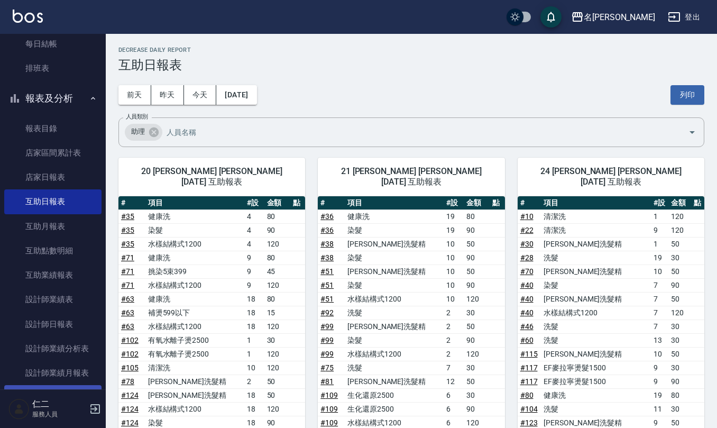
scroll to position [211, 0]
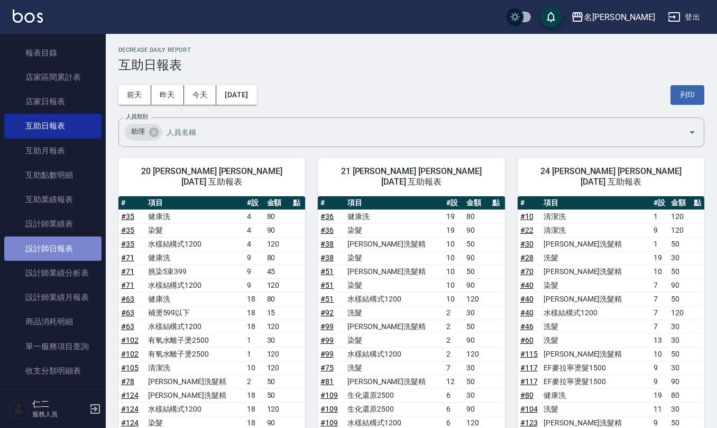
click at [64, 250] on link "設計師日報表" at bounding box center [52, 248] width 97 height 24
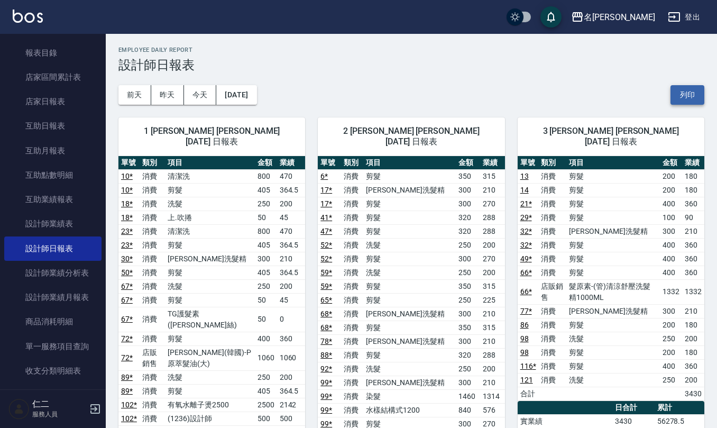
click at [690, 94] on button "列印" at bounding box center [687, 95] width 34 height 20
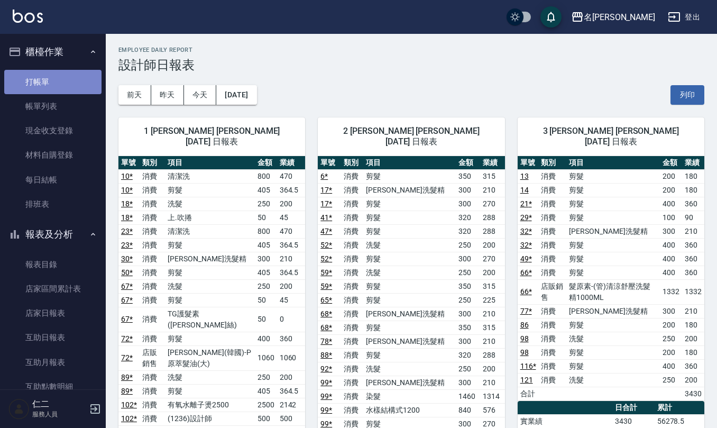
click at [58, 82] on link "打帳單" at bounding box center [52, 82] width 97 height 24
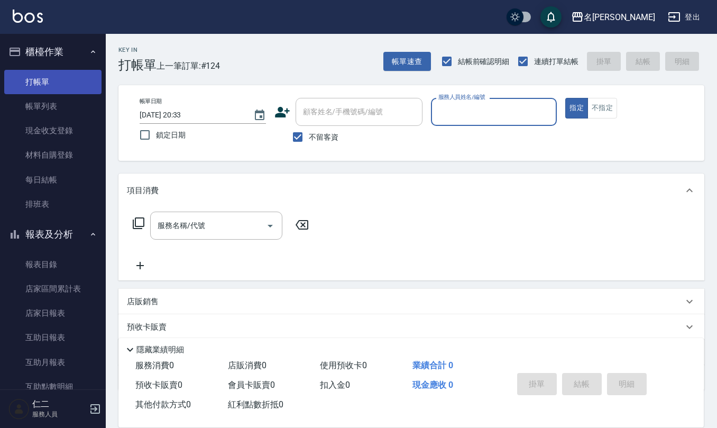
click at [565, 98] on button "指定" at bounding box center [576, 108] width 23 height 21
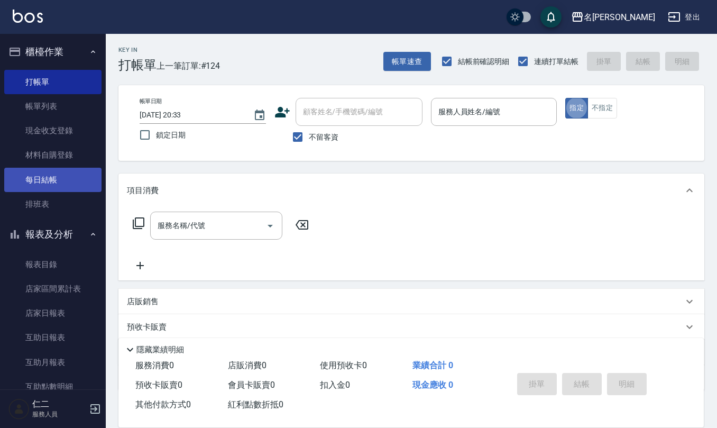
click at [39, 183] on link "每日結帳" at bounding box center [52, 180] width 97 height 24
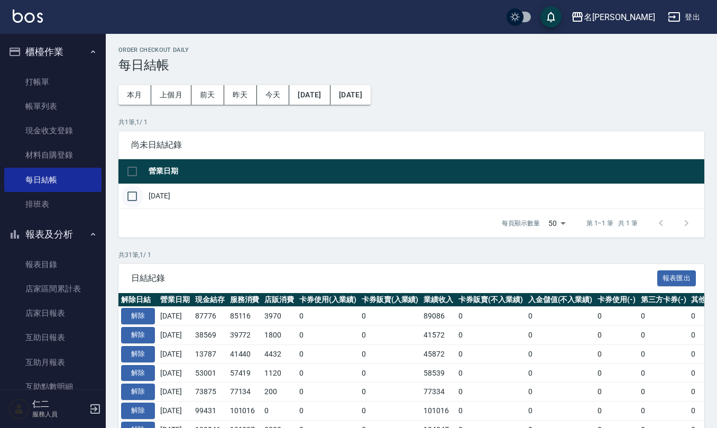
click at [127, 190] on input "checkbox" at bounding box center [132, 196] width 22 height 22
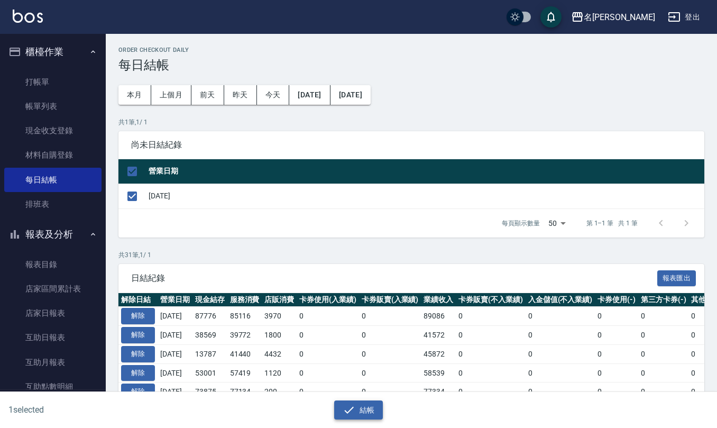
click at [356, 416] on button "結帳" at bounding box center [358, 410] width 49 height 20
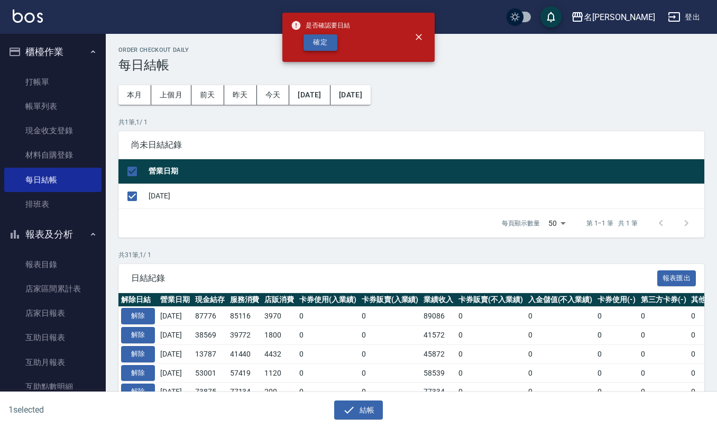
click at [326, 36] on button "確定" at bounding box center [320, 42] width 34 height 16
